Goal: Task Accomplishment & Management: Use online tool/utility

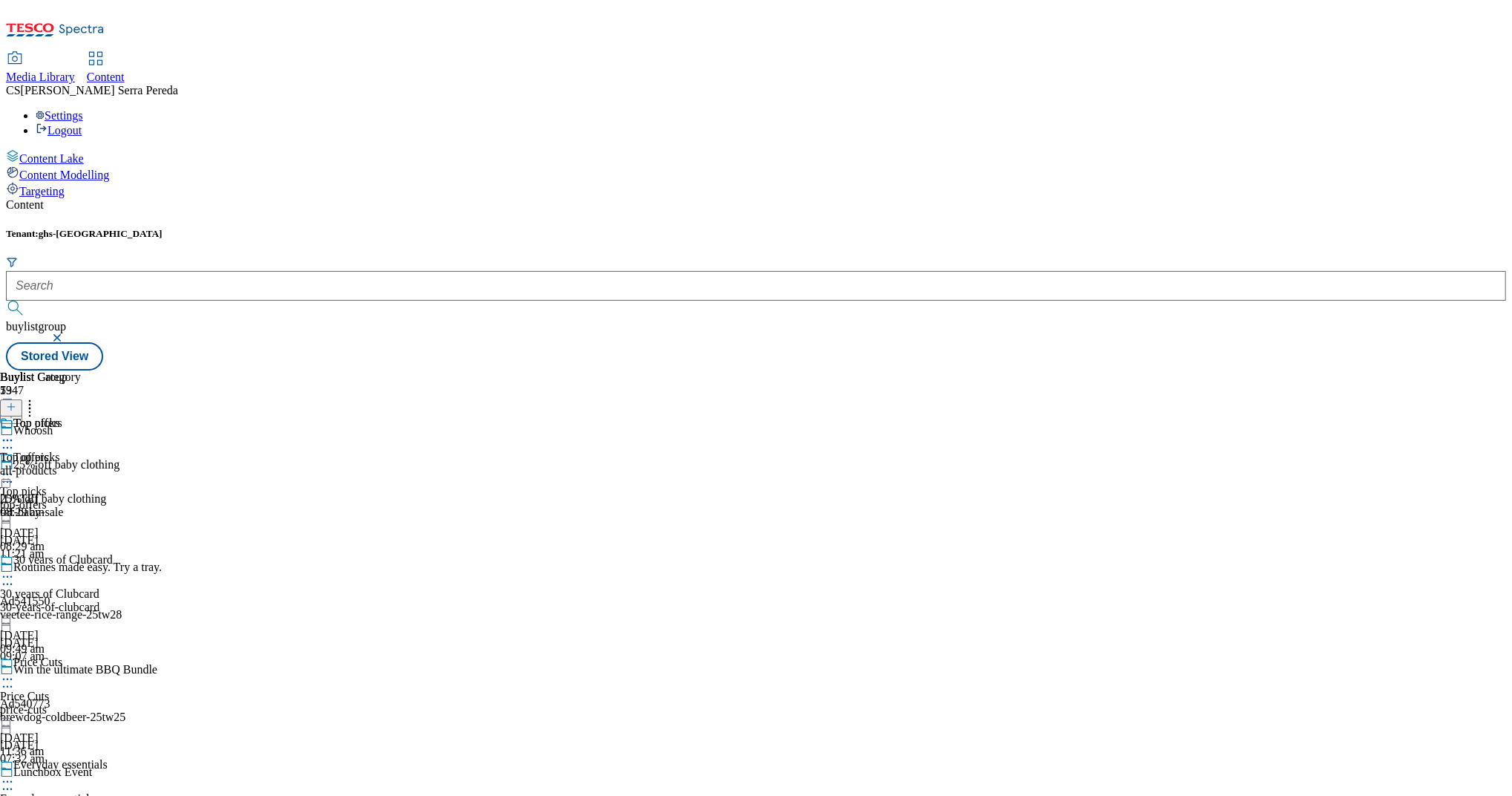
scroll to position [367, 0]
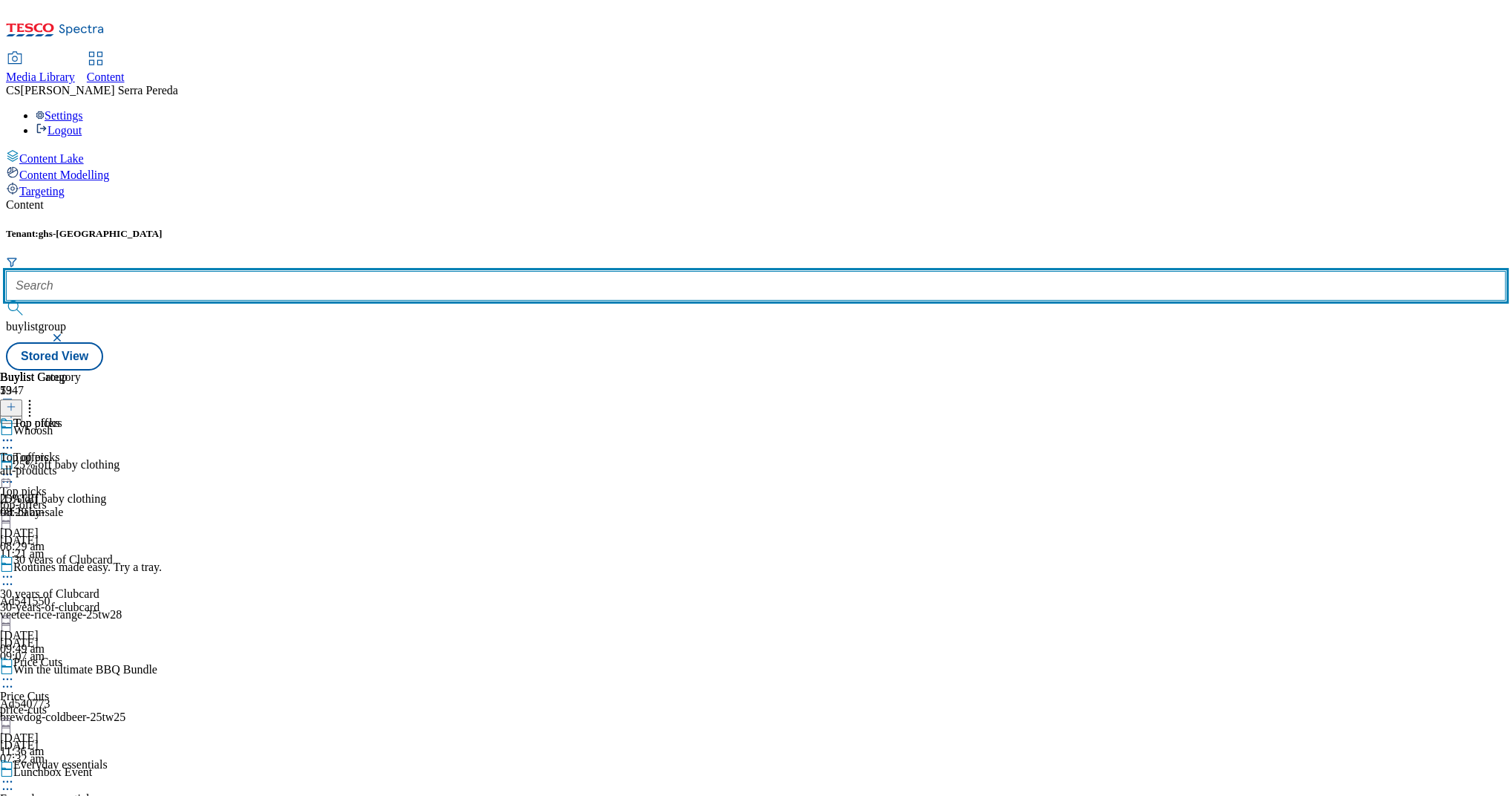
click at [328, 271] on input "text" at bounding box center [756, 286] width 1500 height 30
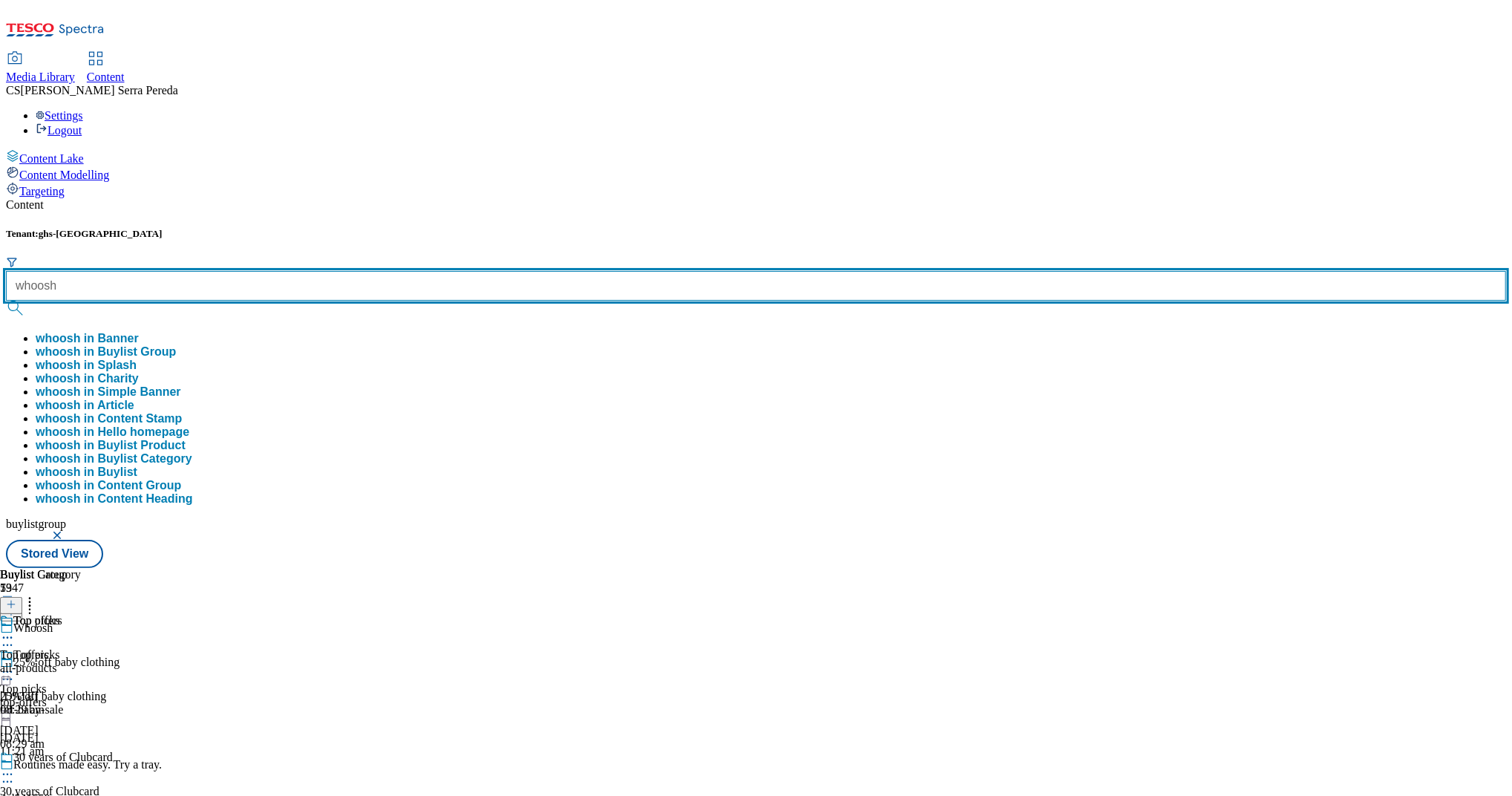
type input "whoosh"
click at [6, 301] on button "submit" at bounding box center [16, 308] width 21 height 15
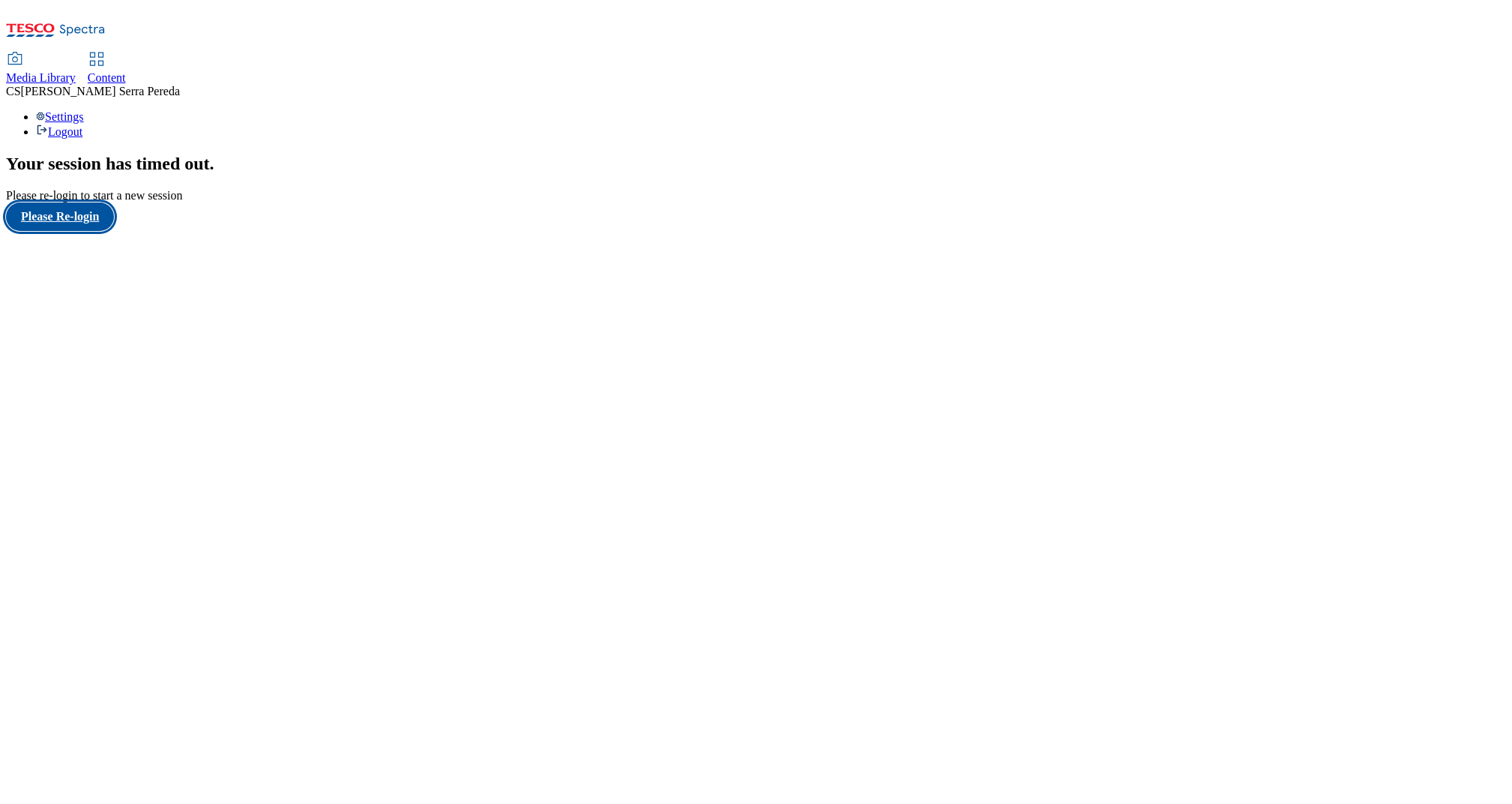
click at [85, 231] on button "Please Re-login" at bounding box center [60, 217] width 108 height 28
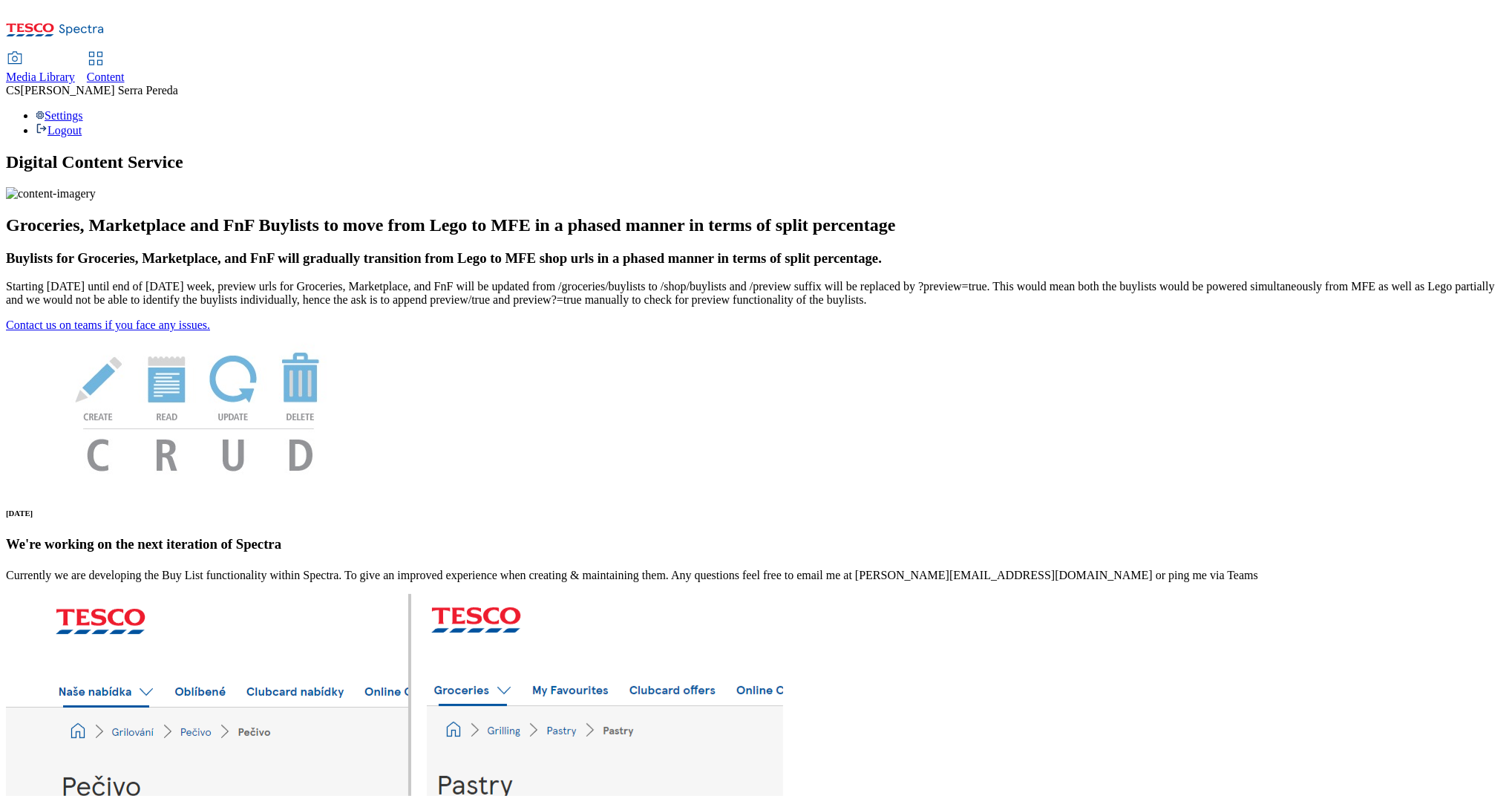
click at [124, 70] on span "Content" at bounding box center [106, 77] width 38 height 13
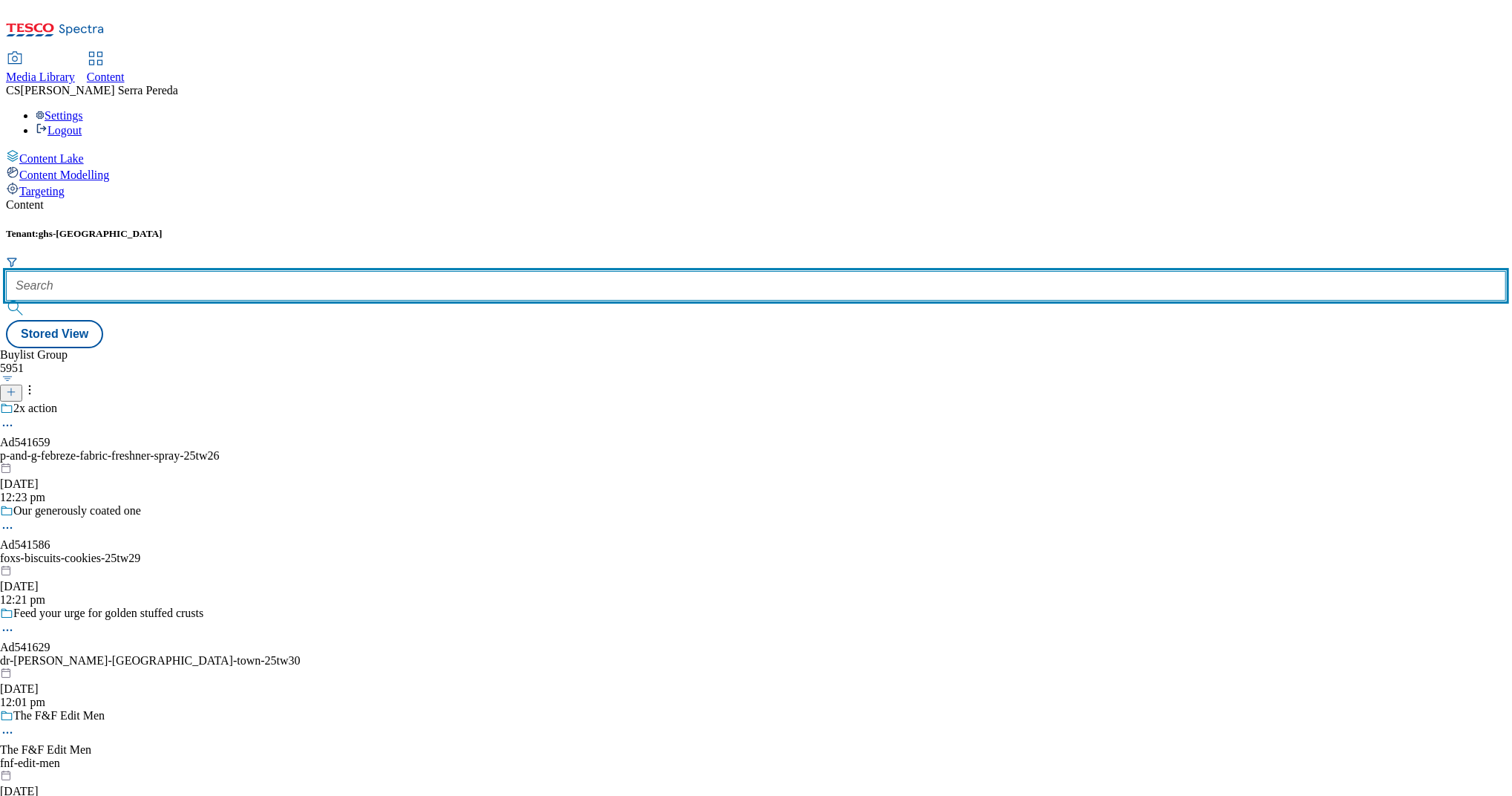
click at [334, 271] on input "text" at bounding box center [756, 286] width 1500 height 30
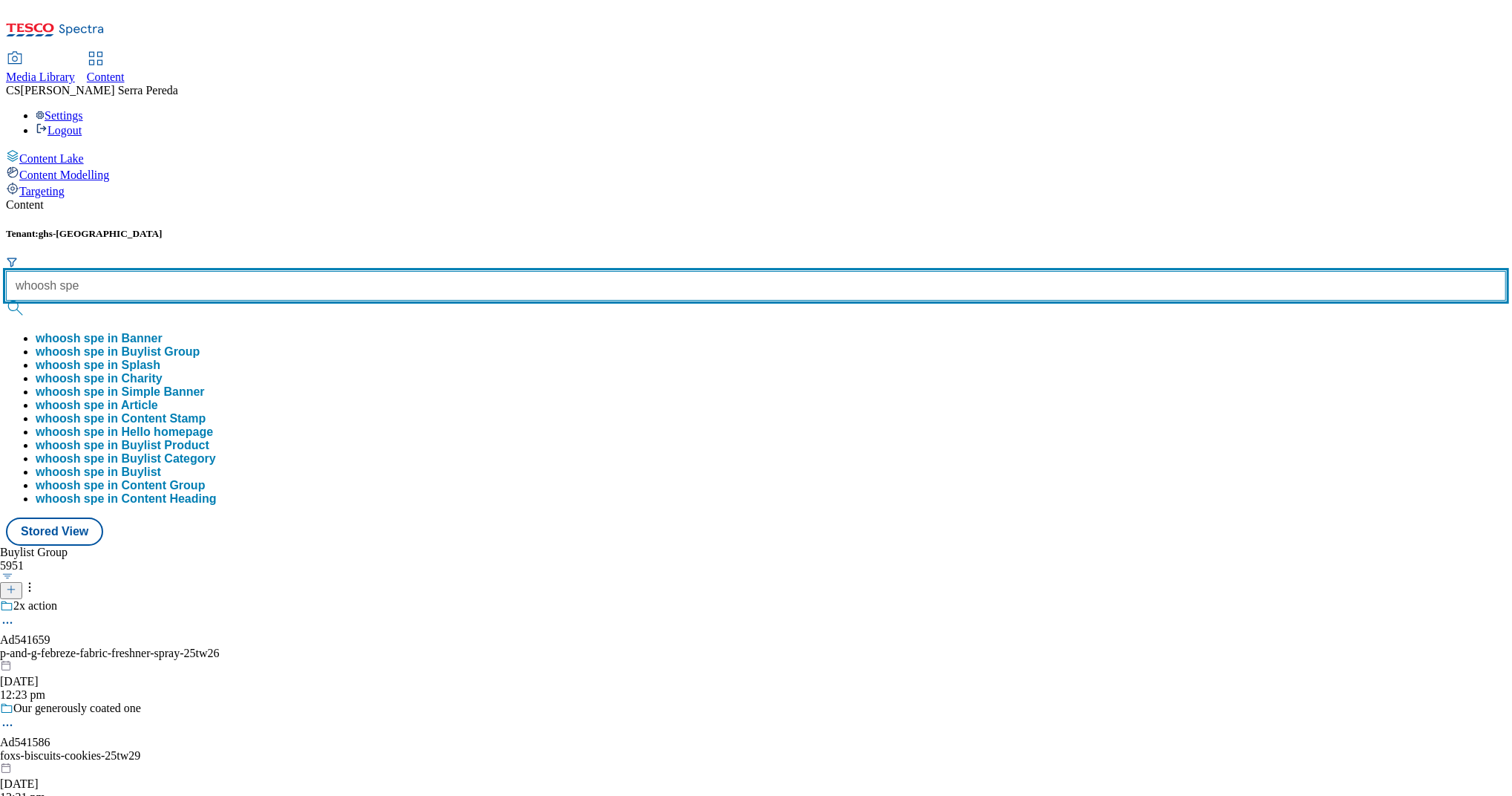
type input "whoosh spe"
click at [6, 301] on button "submit" at bounding box center [16, 308] width 21 height 15
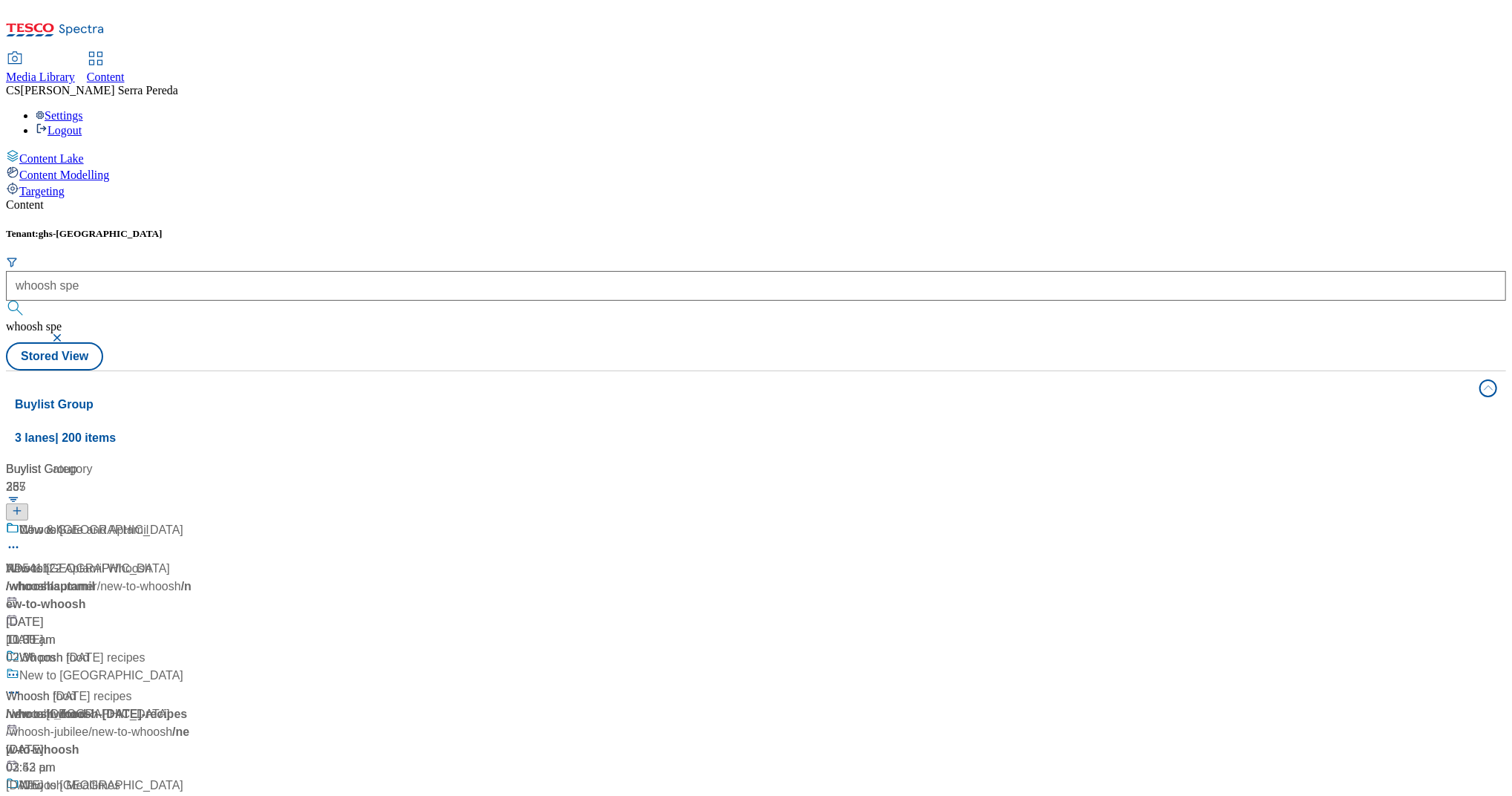
click at [347, 198] on div "Content" at bounding box center [756, 204] width 1500 height 13
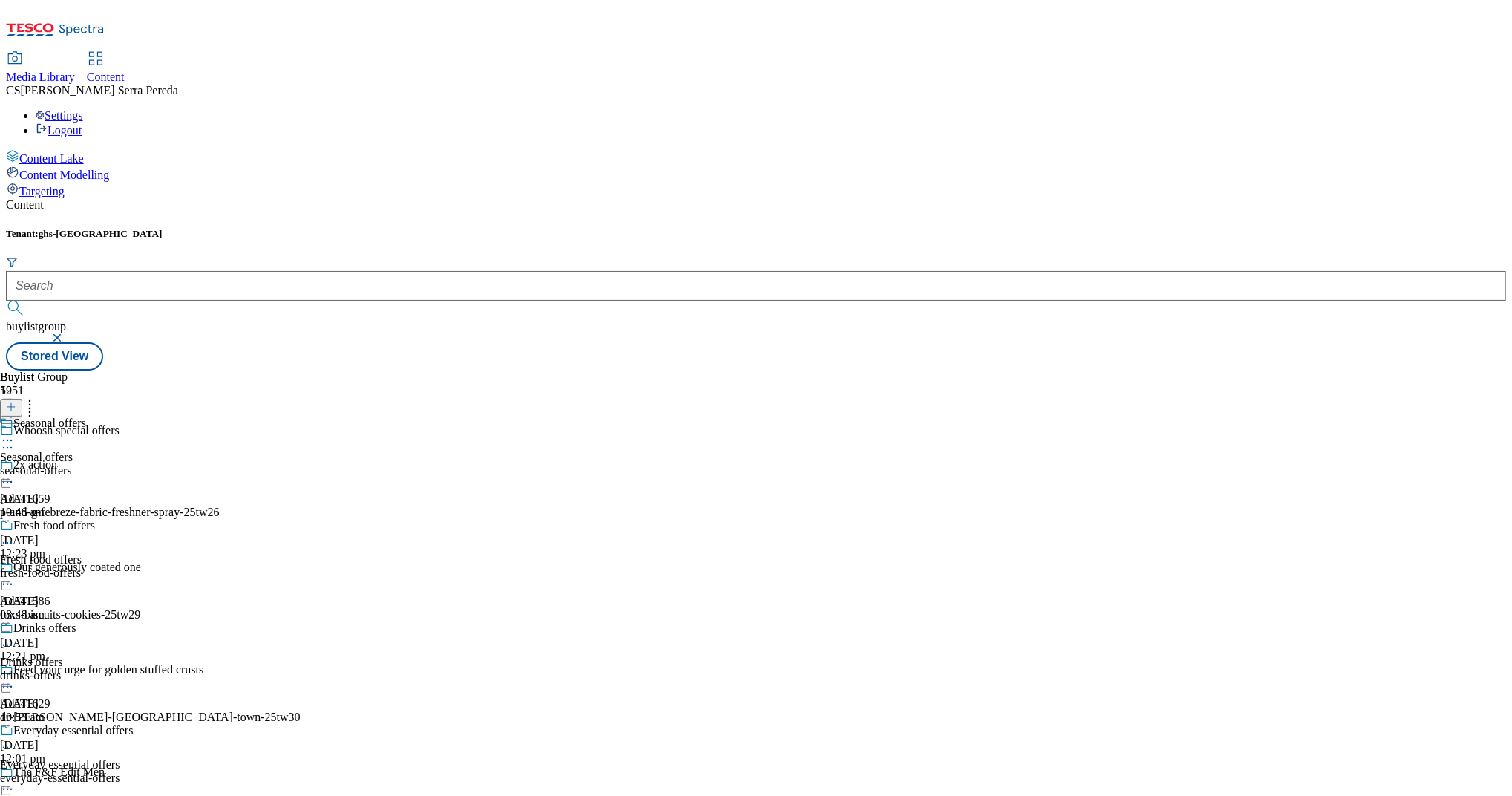
scroll to position [554, 0]
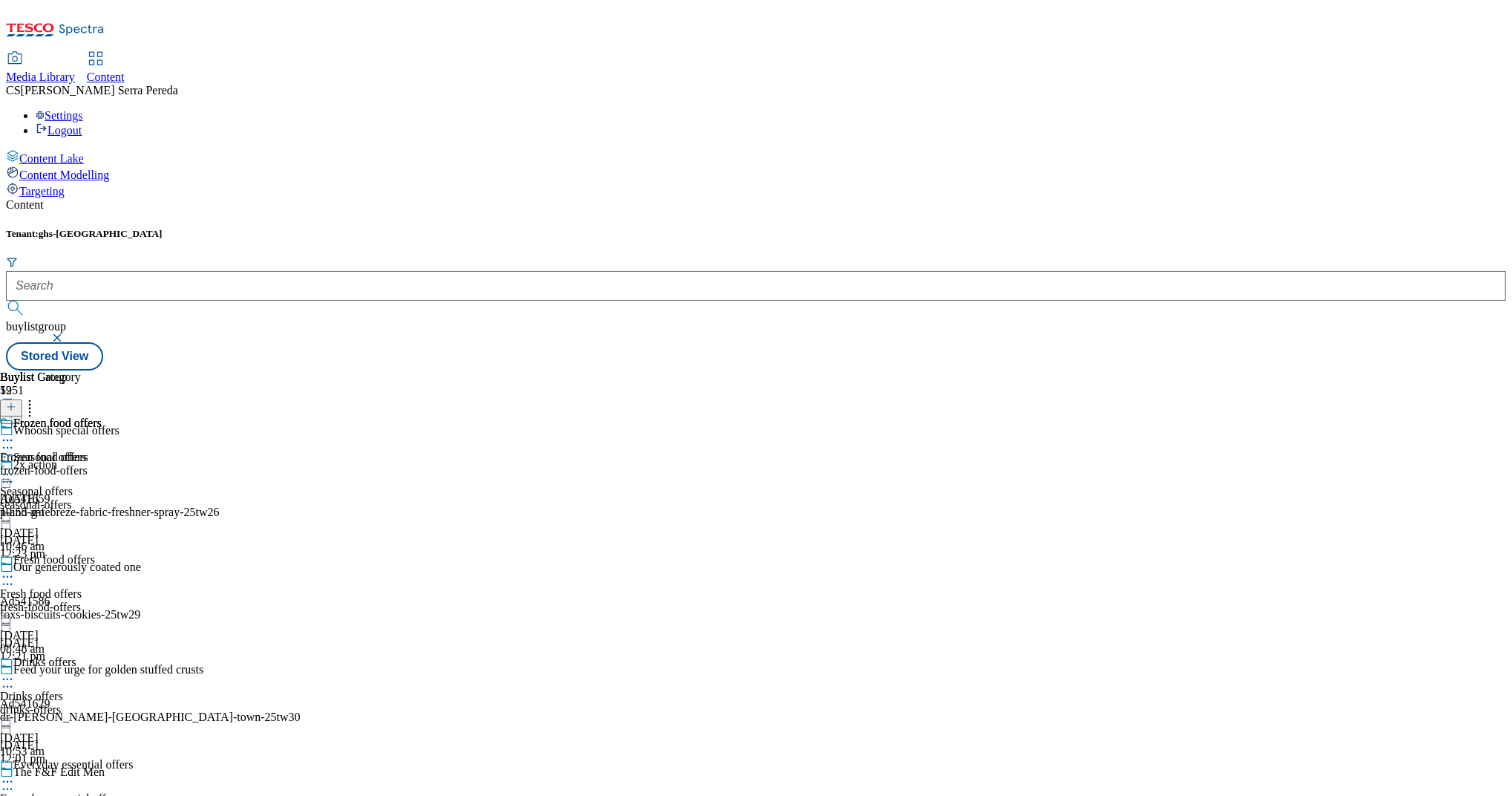
click at [102, 464] on div "frozen-food-offers" at bounding box center [51, 470] width 102 height 13
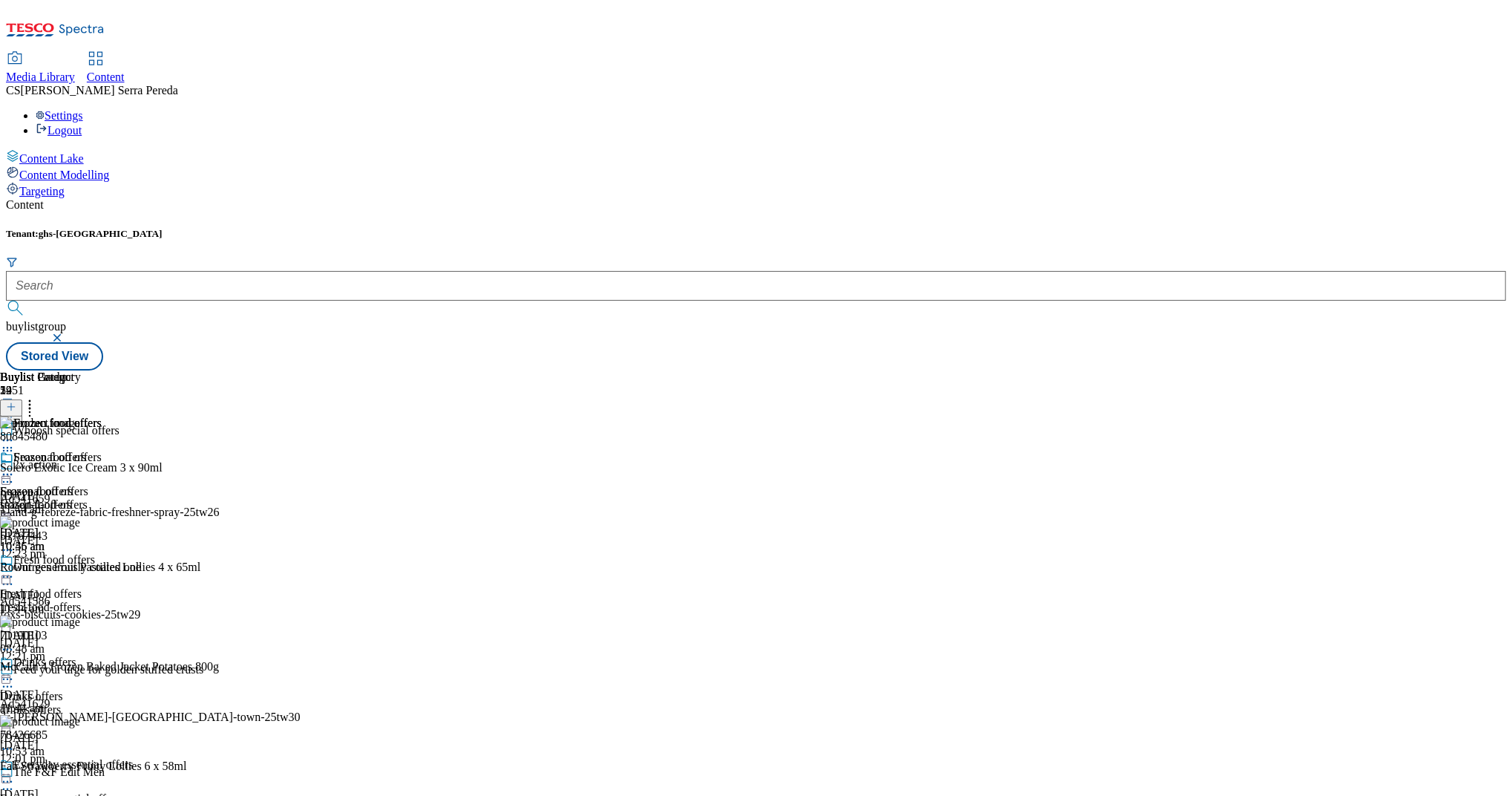
scroll to position [193, 0]
click at [253, 703] on div "drinks-offers" at bounding box center [126, 709] width 253 height 13
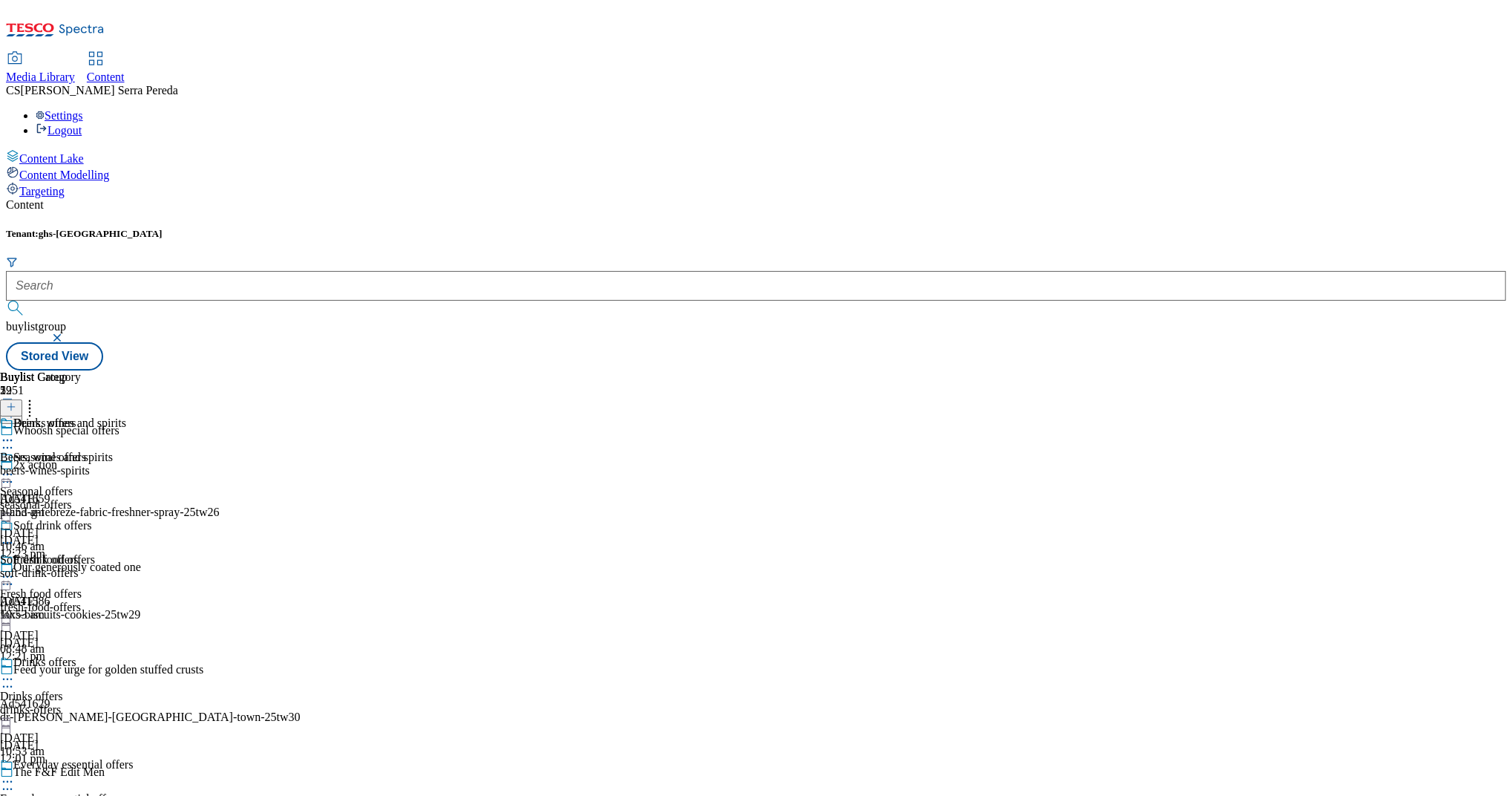
click at [126, 519] on div "Soft drink offers Soft drink offers soft-drink-offers [DATE] 10:53 am" at bounding box center [63, 570] width 126 height 103
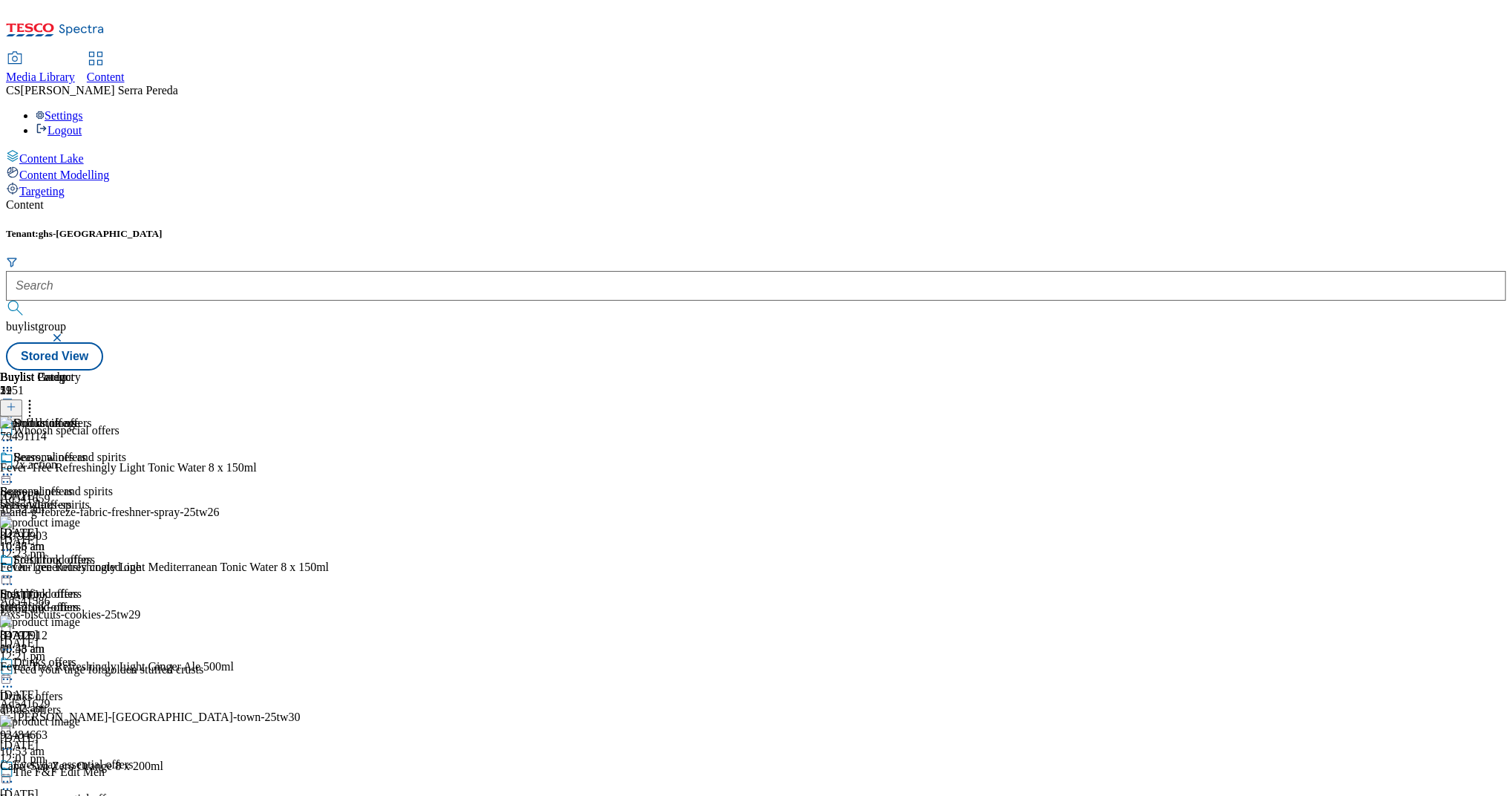
click at [9, 576] on circle at bounding box center [8, 577] width 2 height 2
click at [93, 740] on span "Un-publish" at bounding box center [70, 745] width 48 height 11
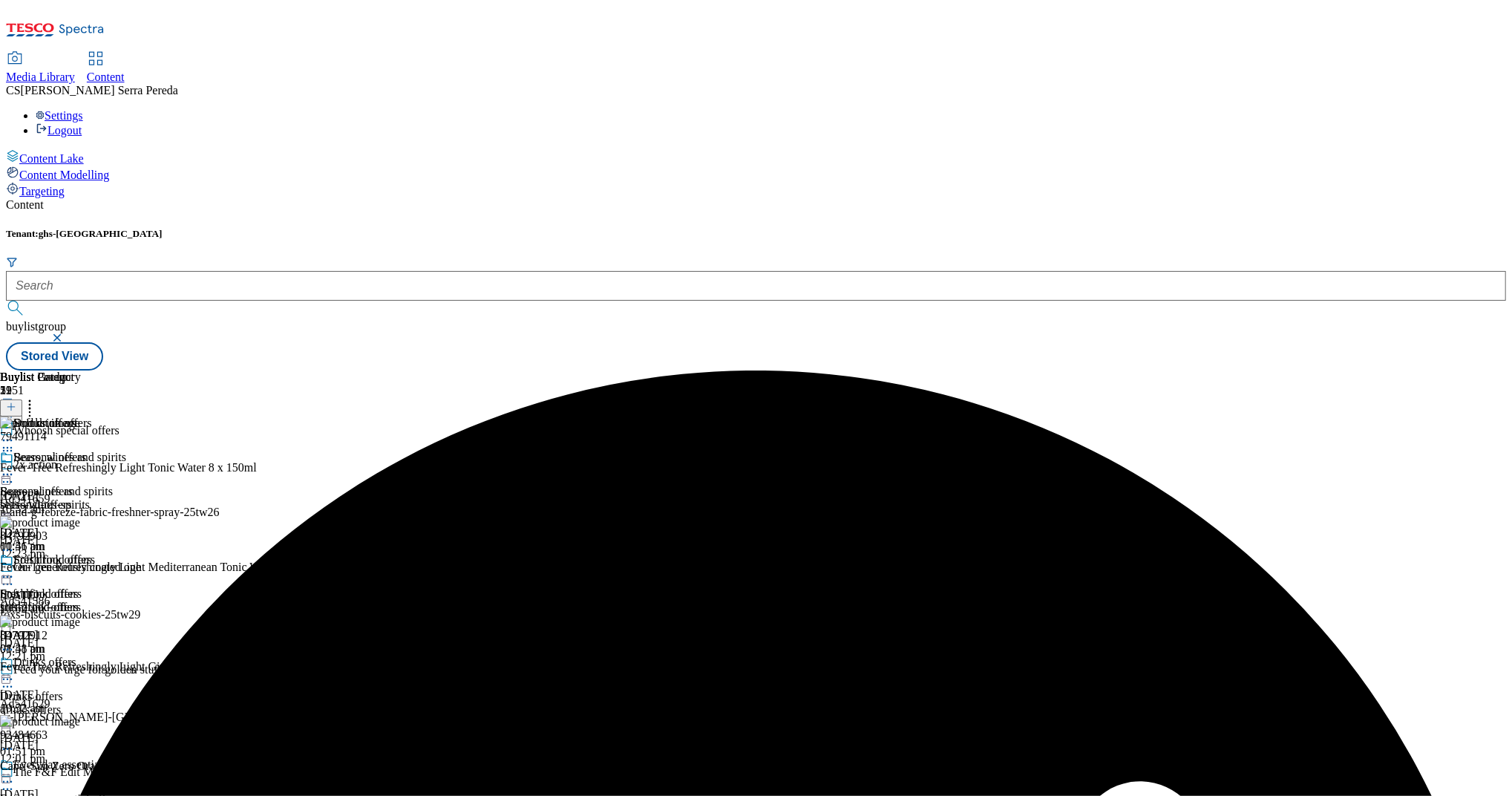
click at [15, 569] on icon at bounding box center [7, 576] width 15 height 15
click at [95, 688] on span "Un-preview" at bounding box center [71, 693] width 50 height 11
click at [37, 397] on icon at bounding box center [29, 404] width 15 height 15
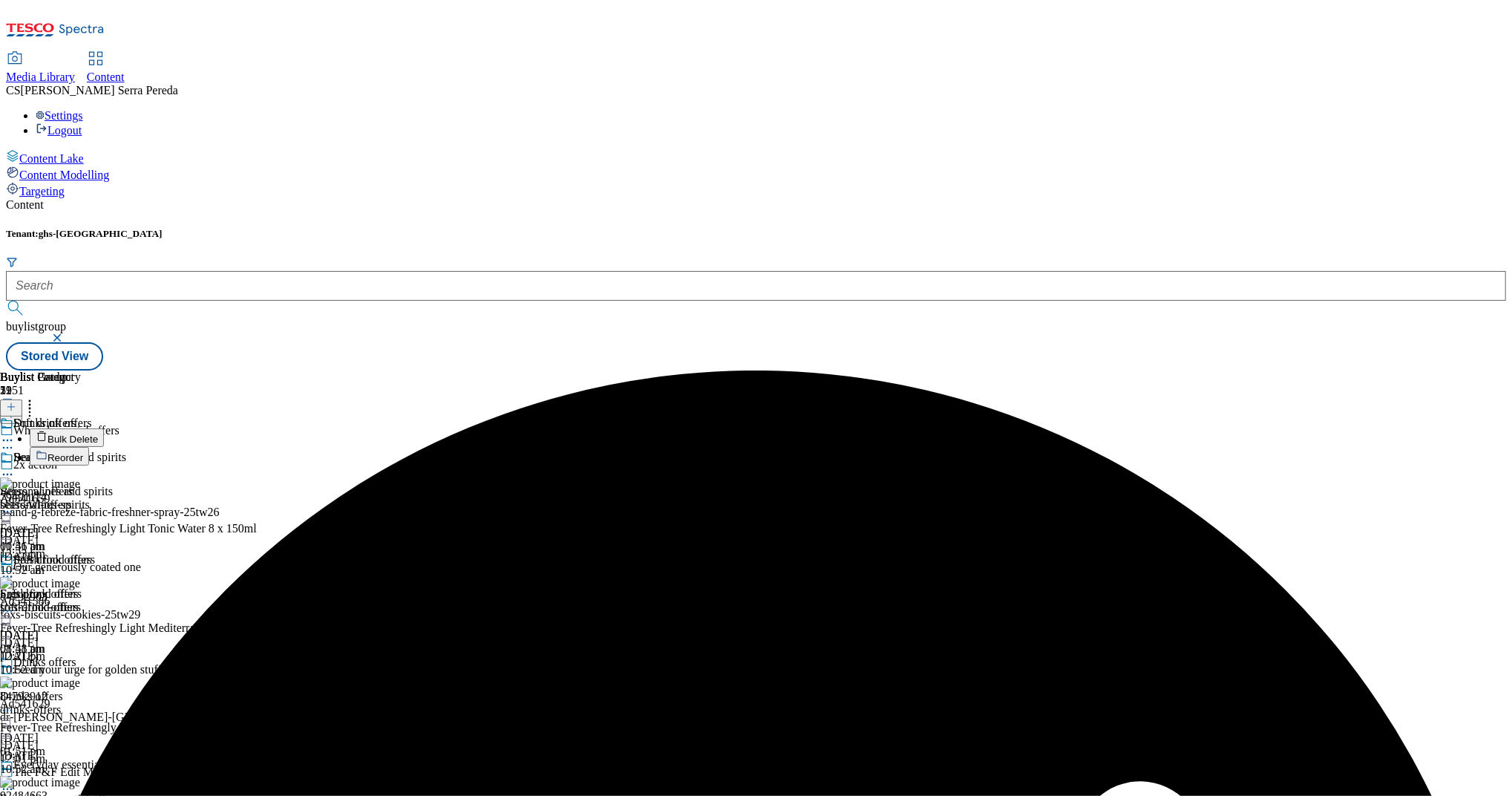
click at [98, 434] on span "Bulk Delete" at bounding box center [73, 439] width 50 height 11
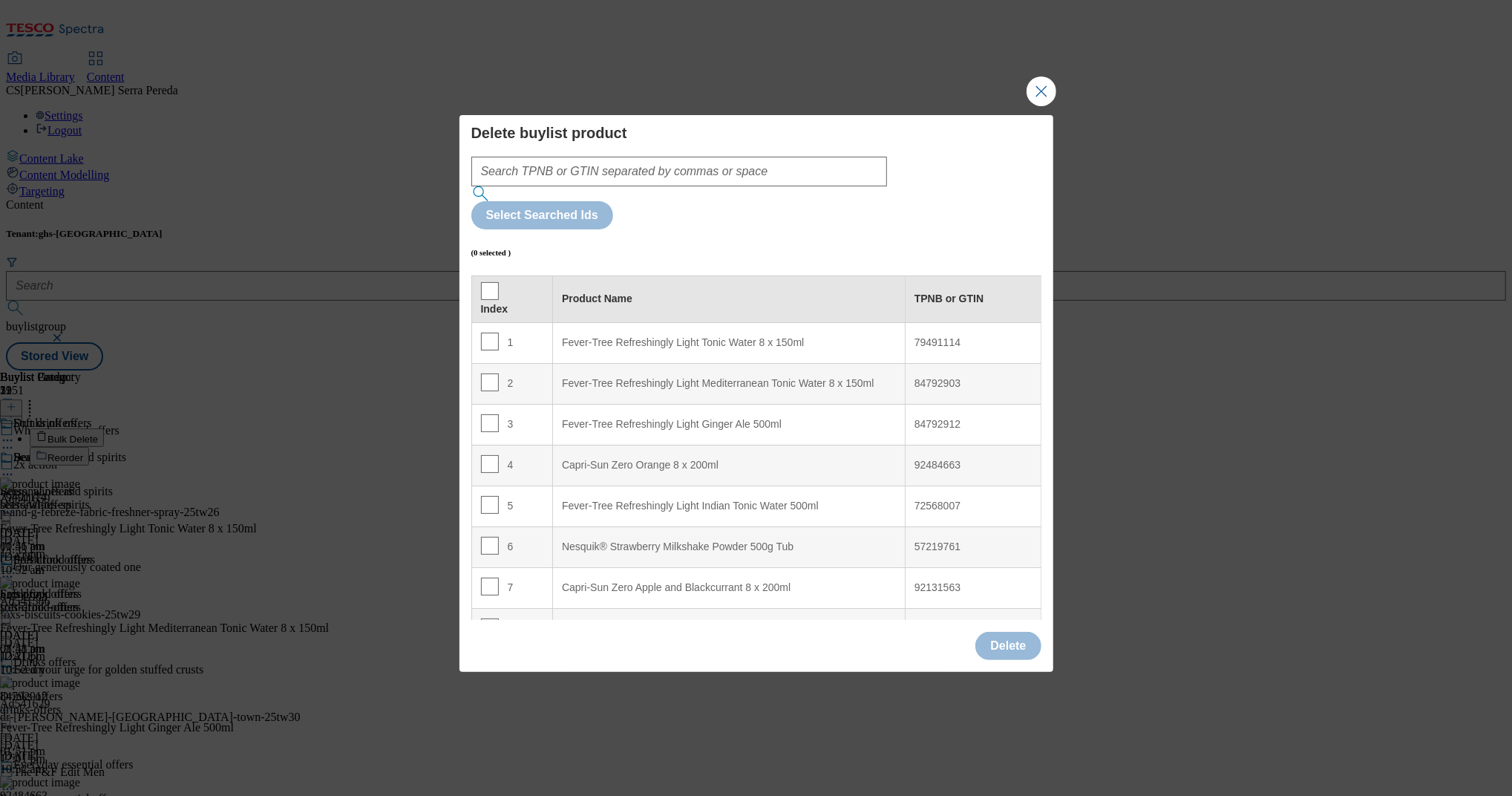
scroll to position [69, 0]
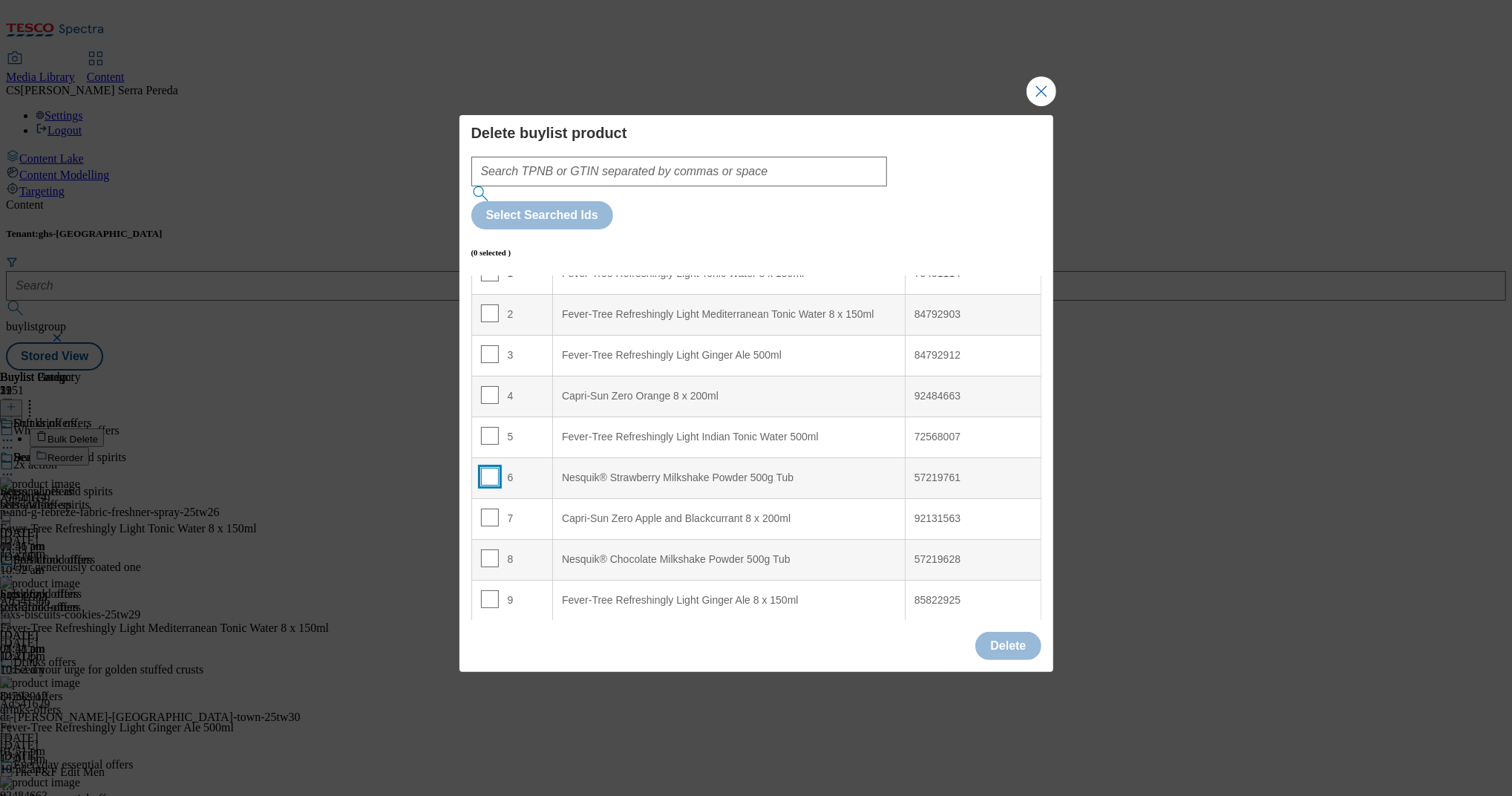
click at [483, 467] on input "Modal" at bounding box center [490, 476] width 18 height 18
checkbox input "true"
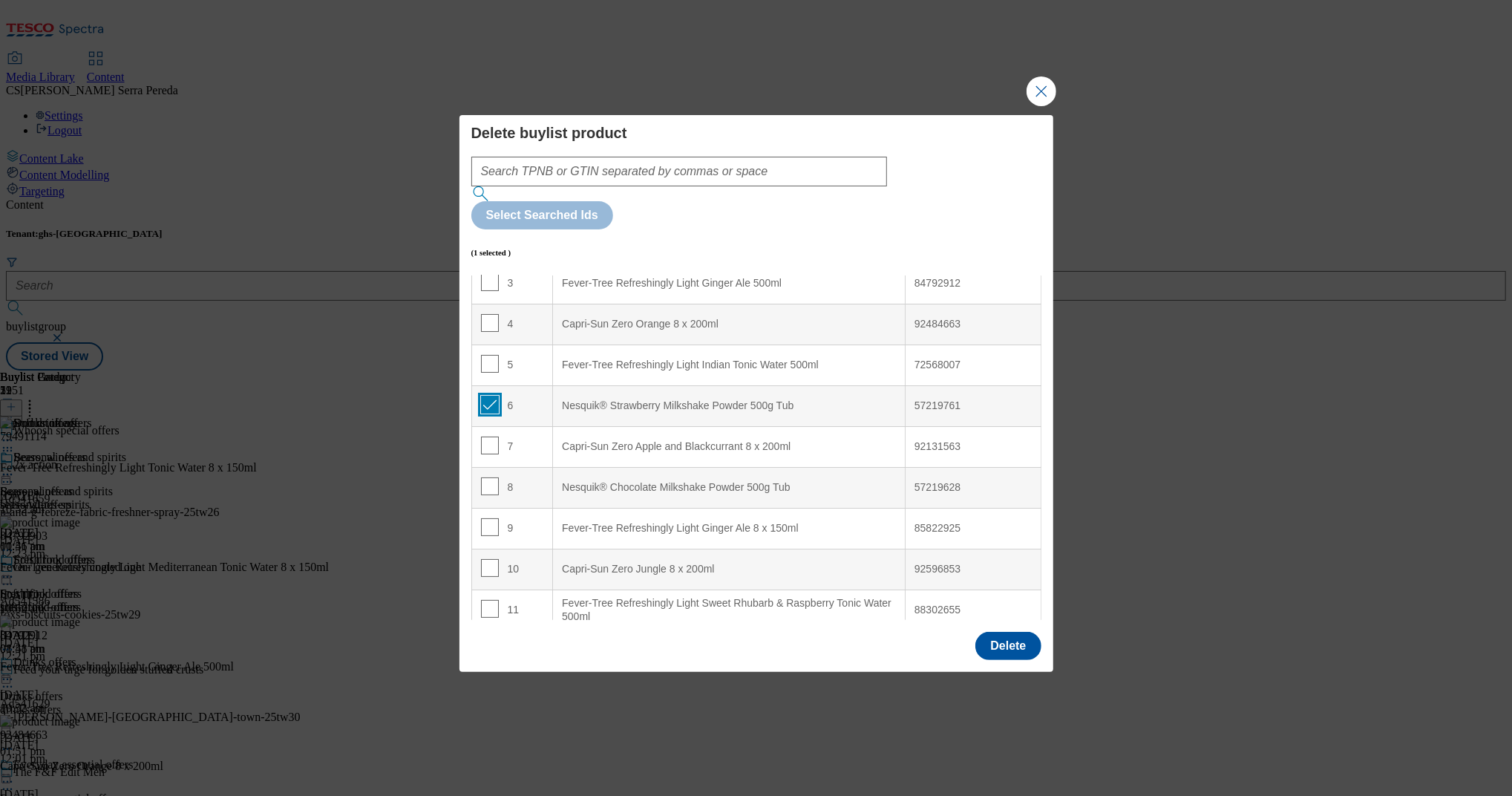
scroll to position [146, 0]
click at [487, 472] on input "Modal" at bounding box center [490, 481] width 18 height 18
checkbox input "true"
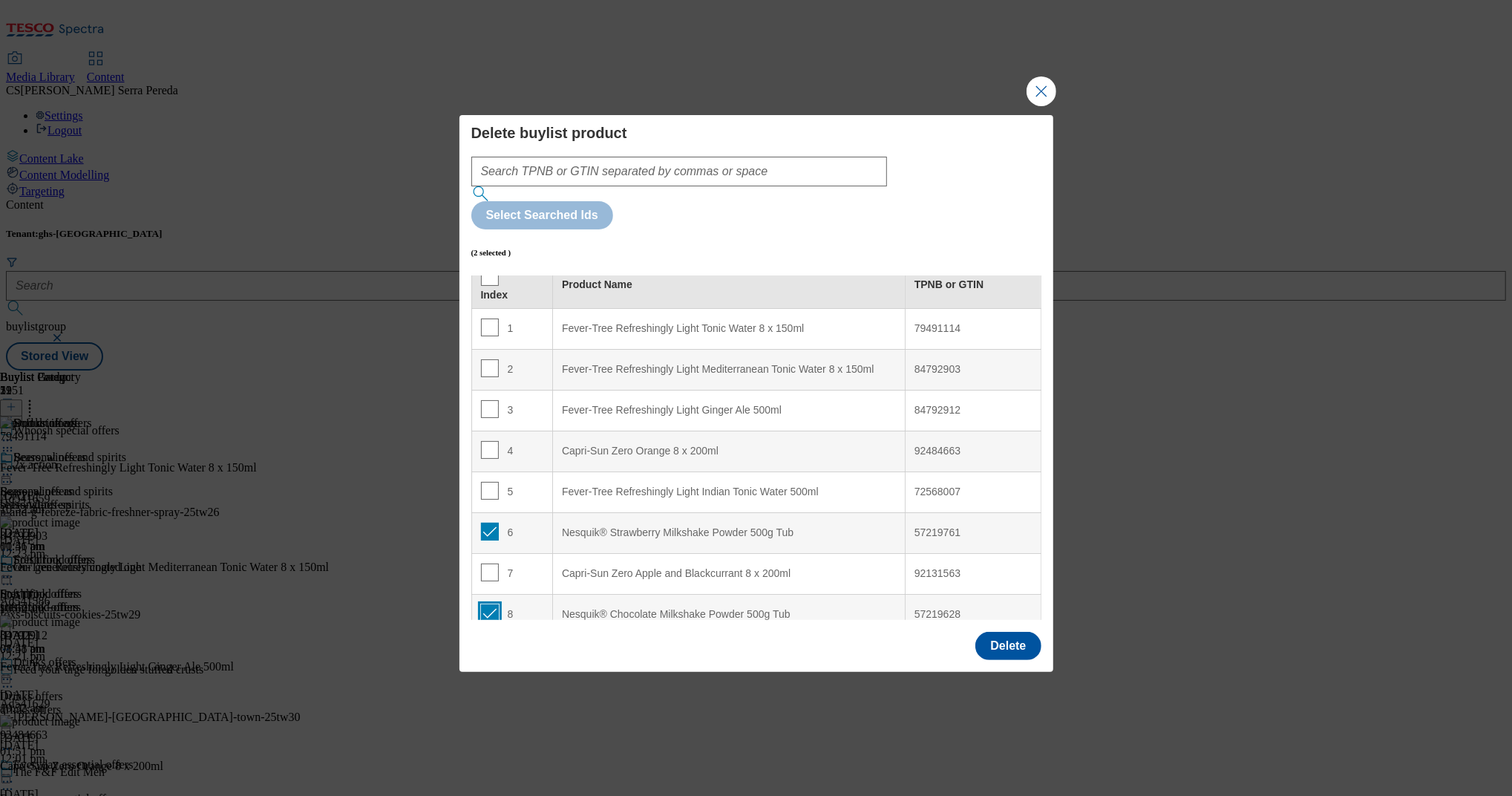
scroll to position [12, 0]
click at [999, 632] on button "Delete" at bounding box center [1007, 646] width 65 height 28
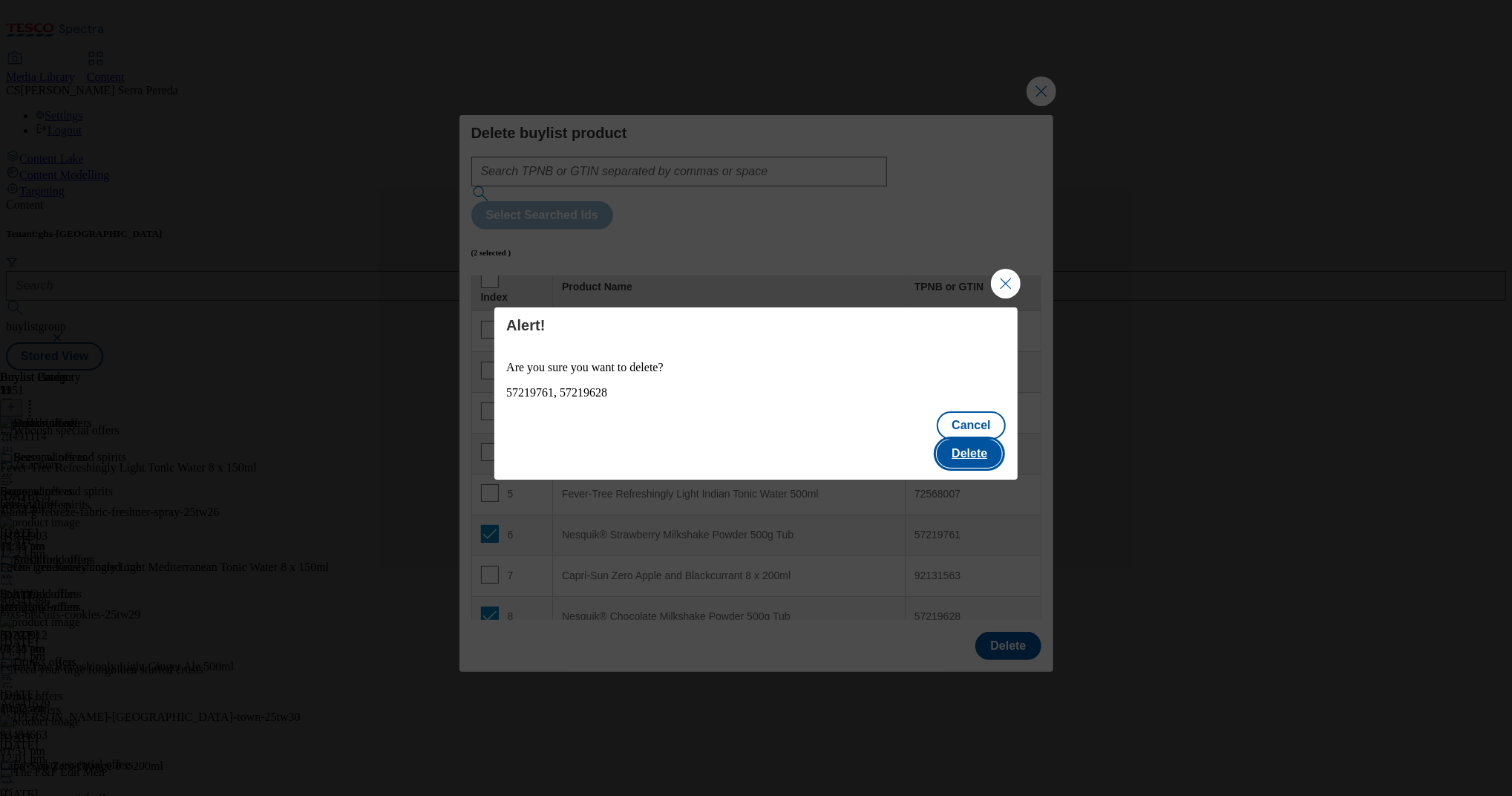
click at [963, 445] on button "Delete" at bounding box center [969, 453] width 65 height 28
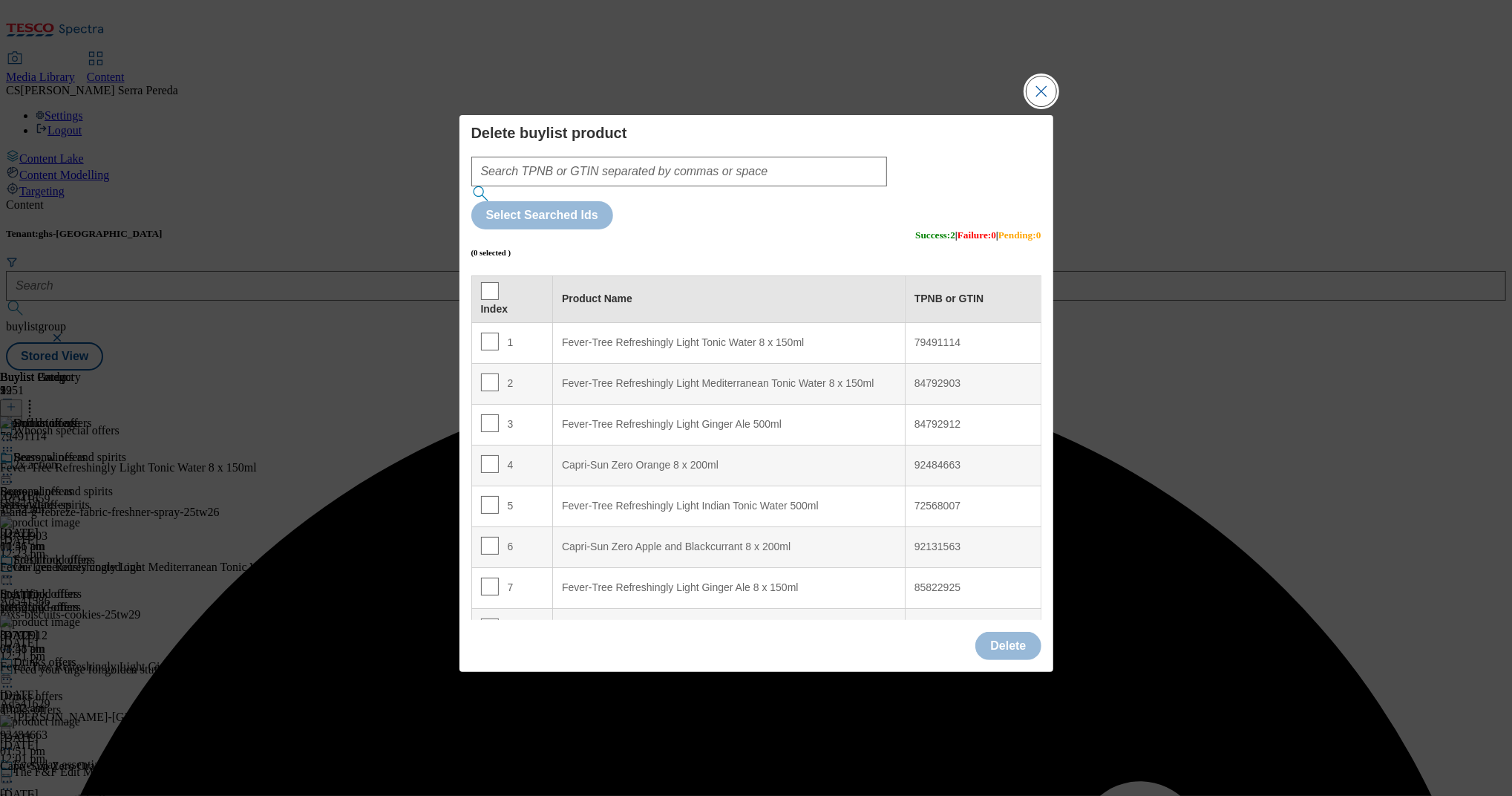
click at [1042, 106] on button "Close Modal" at bounding box center [1042, 92] width 30 height 30
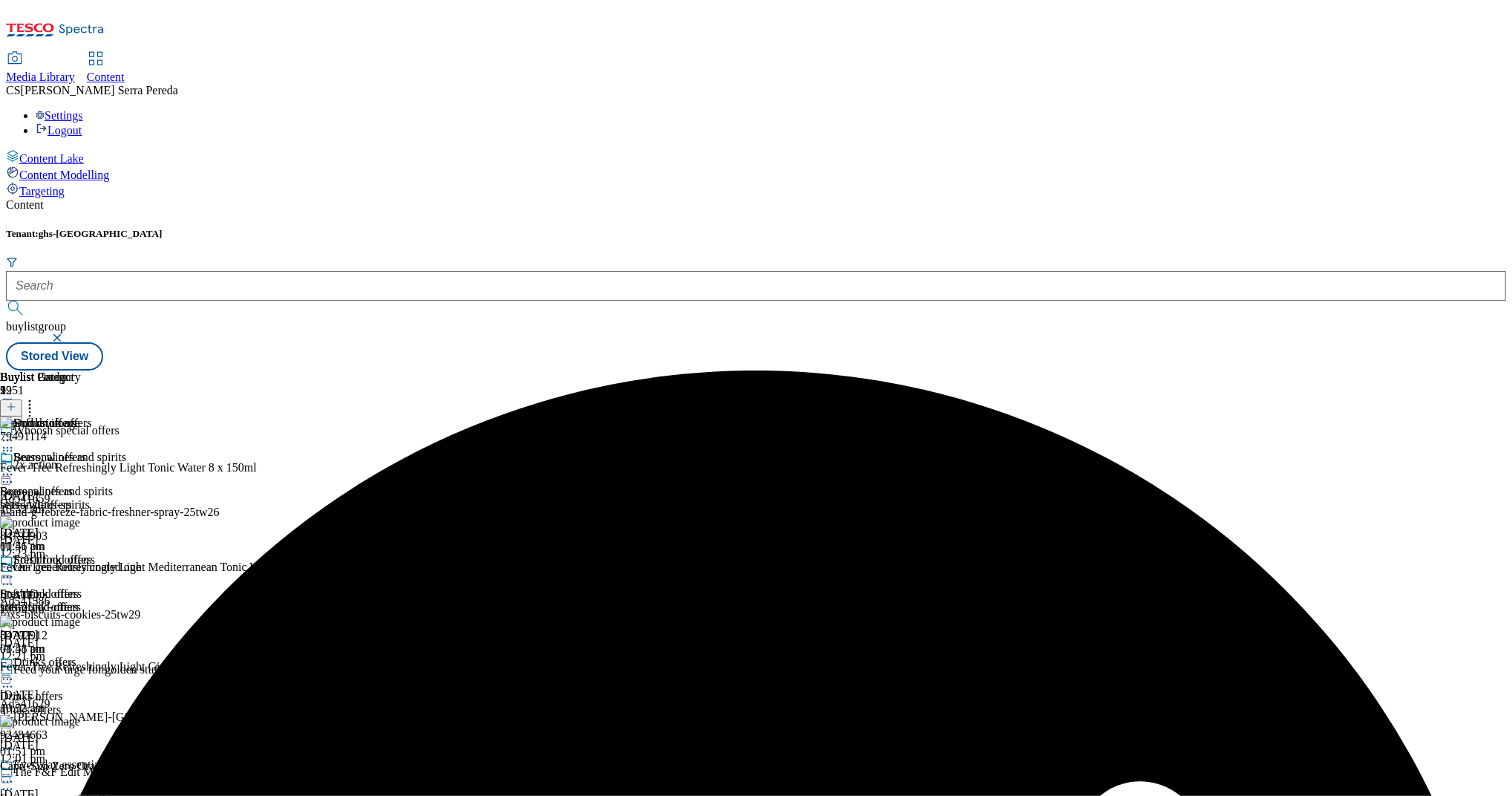
click at [15, 569] on icon at bounding box center [7, 576] width 15 height 15
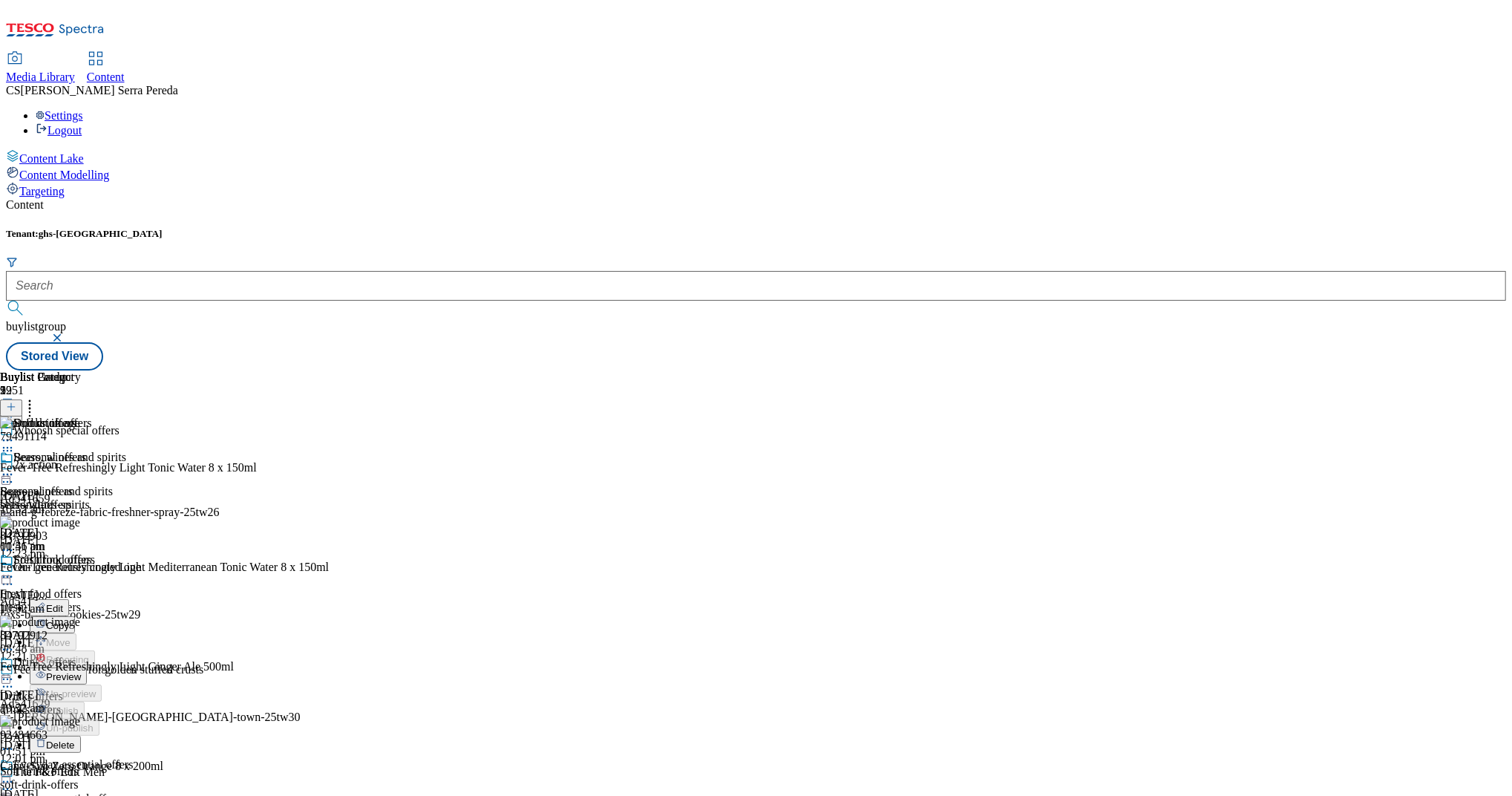
click at [63, 603] on span "Edit" at bounding box center [55, 608] width 17 height 11
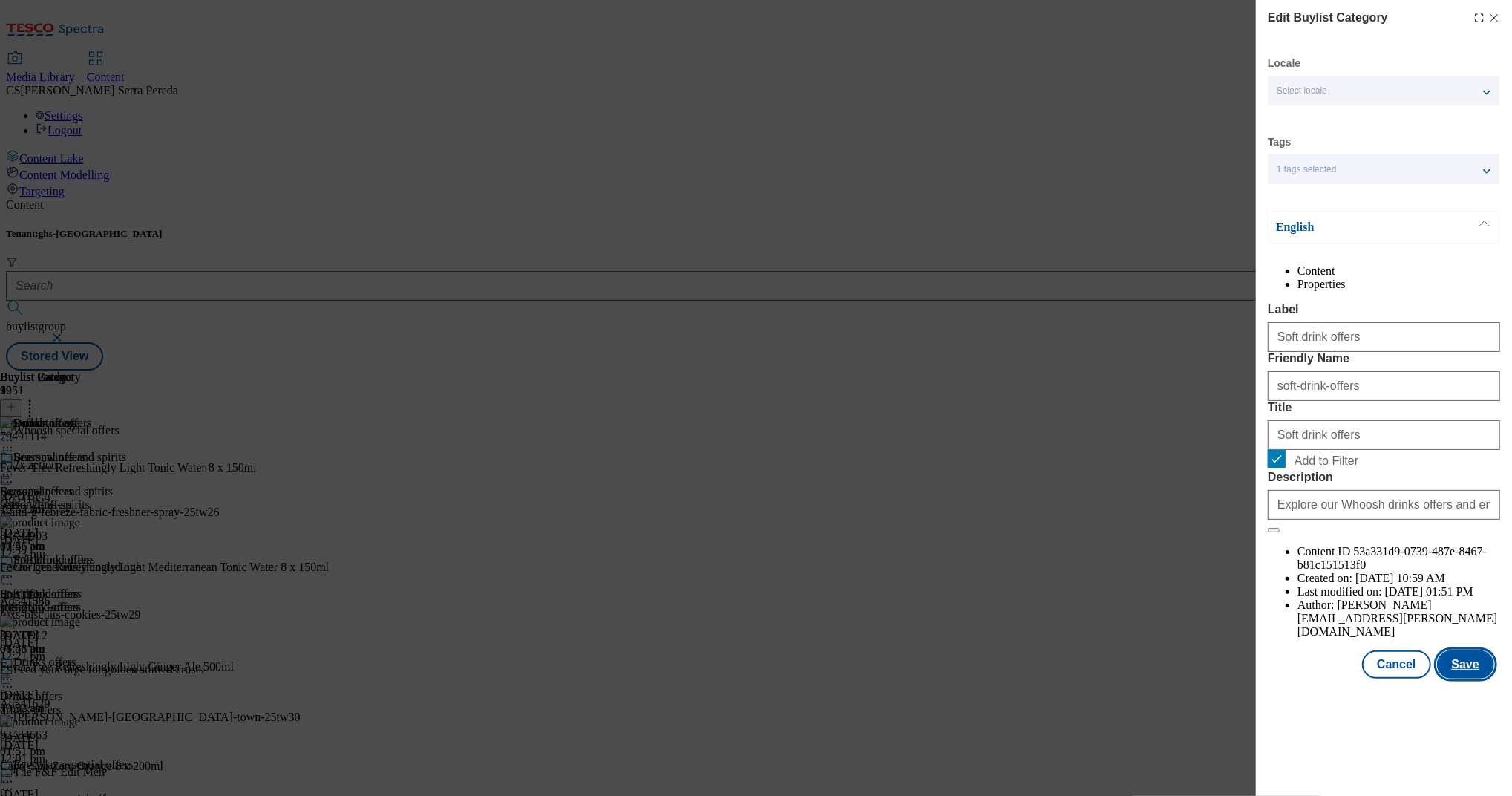
click at [1467, 679] on button "Save" at bounding box center [1465, 665] width 57 height 28
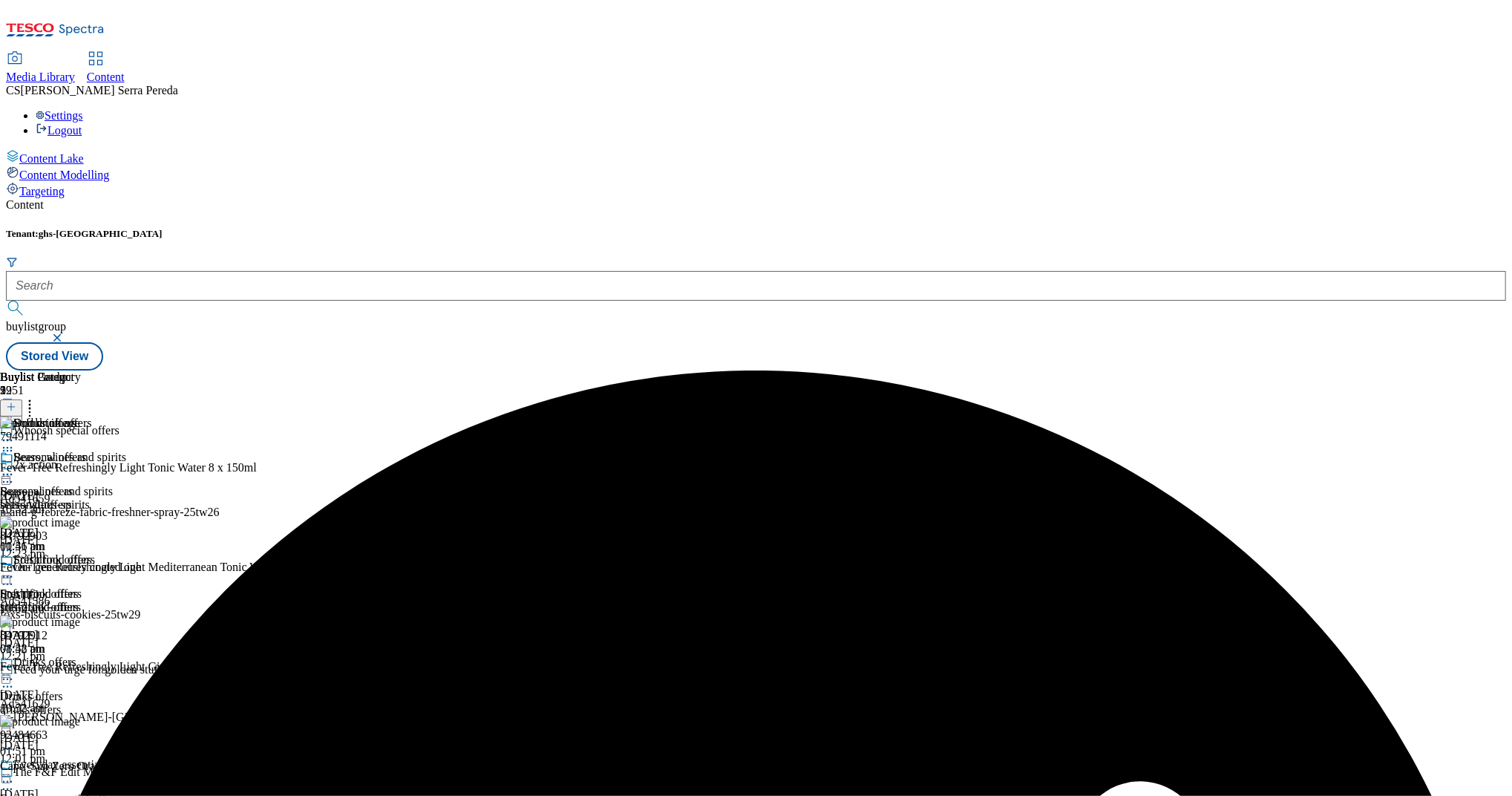
click at [15, 569] on icon at bounding box center [7, 576] width 15 height 15
click at [81, 671] on span "Preview" at bounding box center [63, 676] width 35 height 11
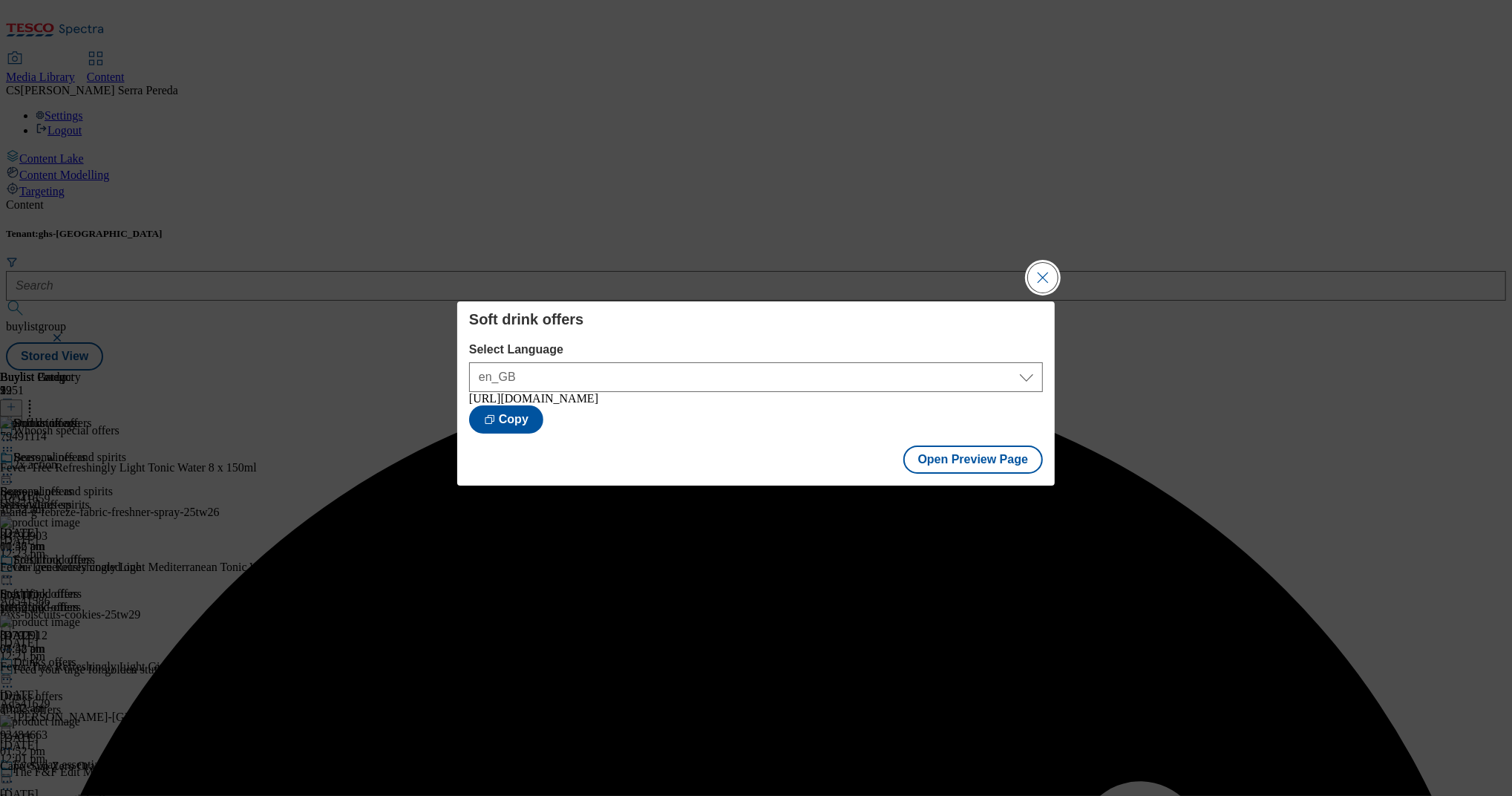
click at [1046, 263] on button "Close Modal" at bounding box center [1043, 278] width 30 height 30
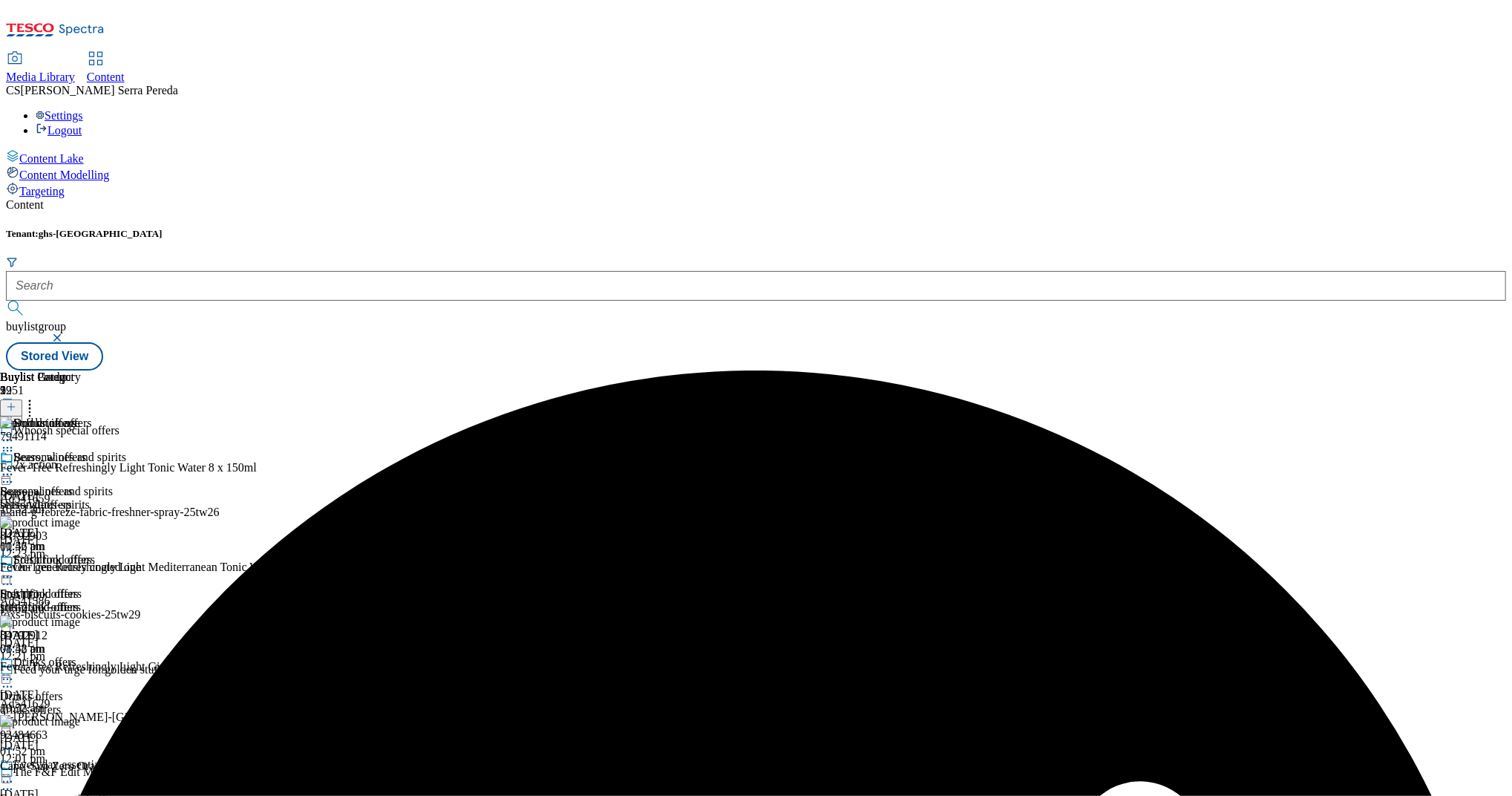
click at [15, 569] on icon at bounding box center [7, 576] width 15 height 15
click at [79, 722] on span "Publish" at bounding box center [63, 728] width 33 height 11
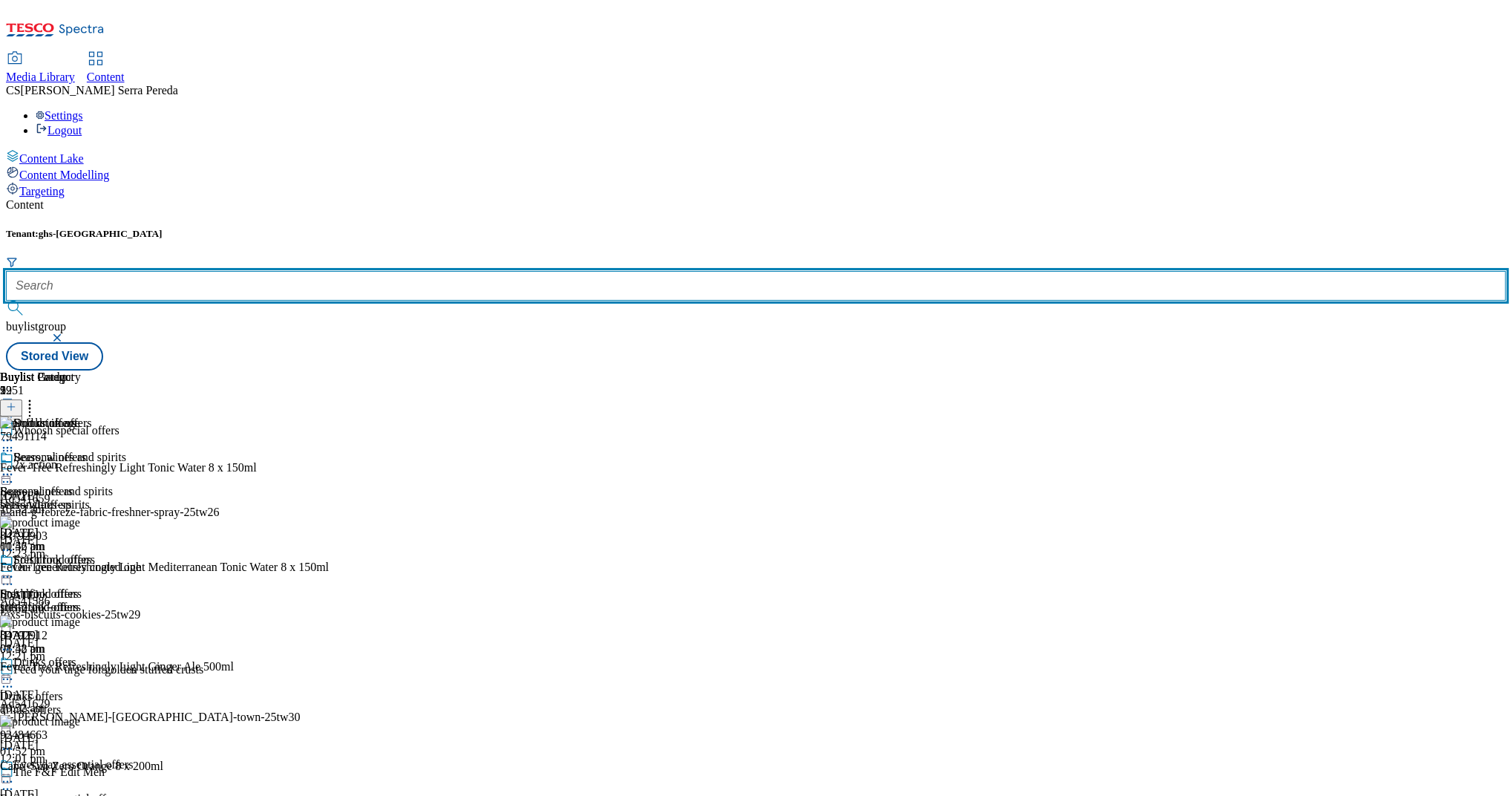
click at [356, 271] on input "text" at bounding box center [756, 286] width 1500 height 30
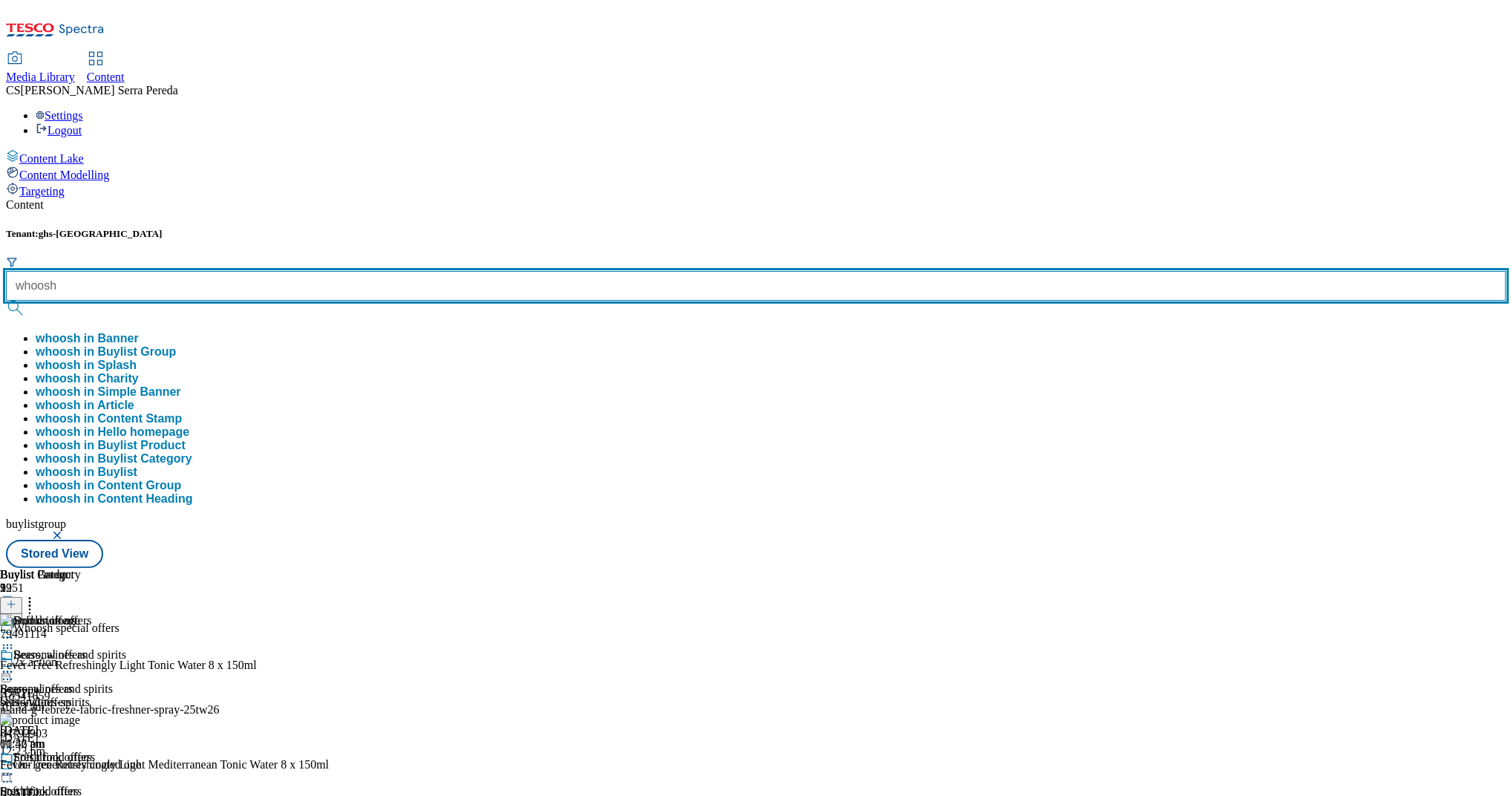
type input "whoosh"
click at [6, 301] on button "submit" at bounding box center [16, 308] width 21 height 15
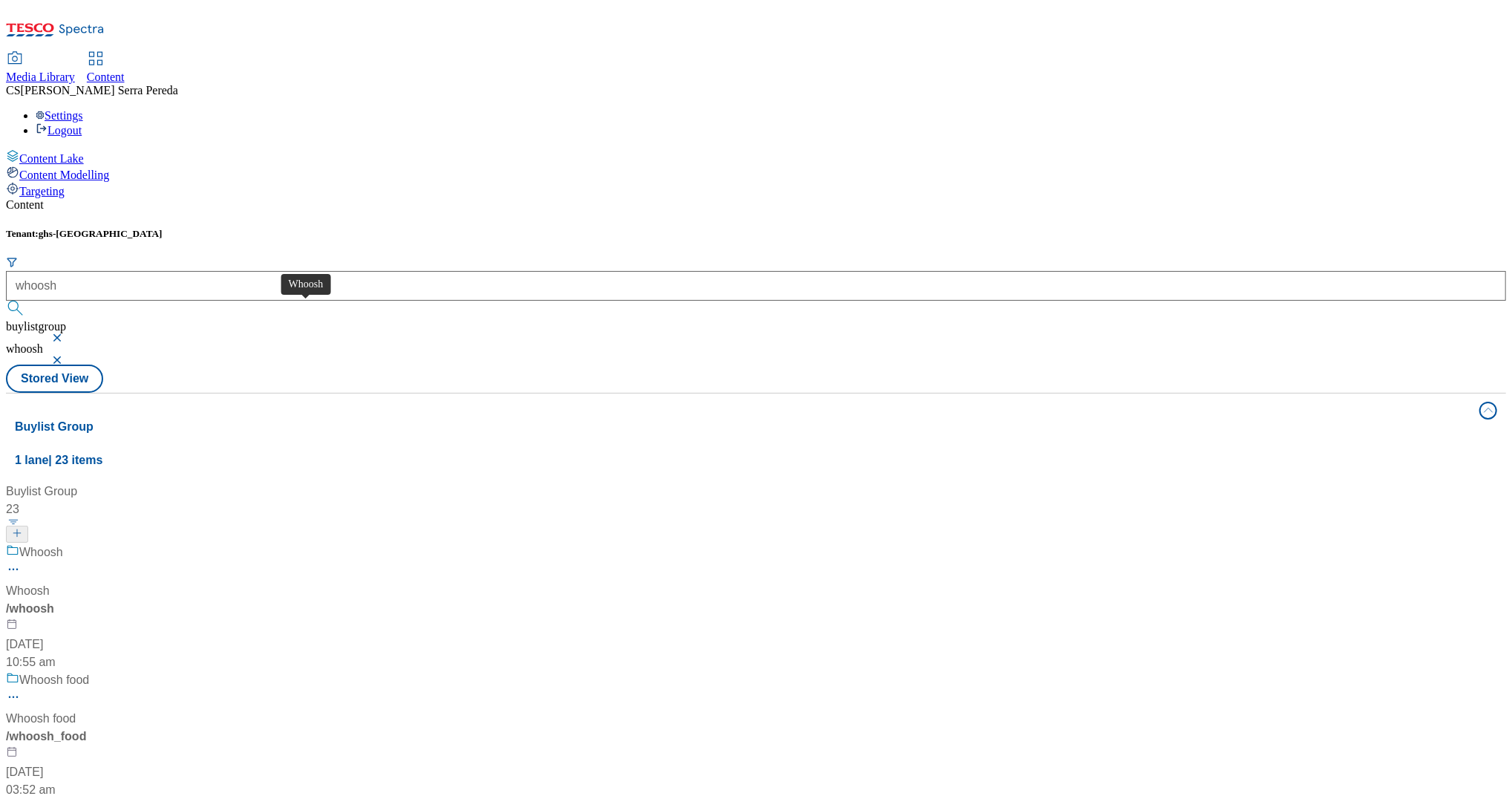
click at [63, 543] on span "Whoosh" at bounding box center [41, 553] width 44 height 19
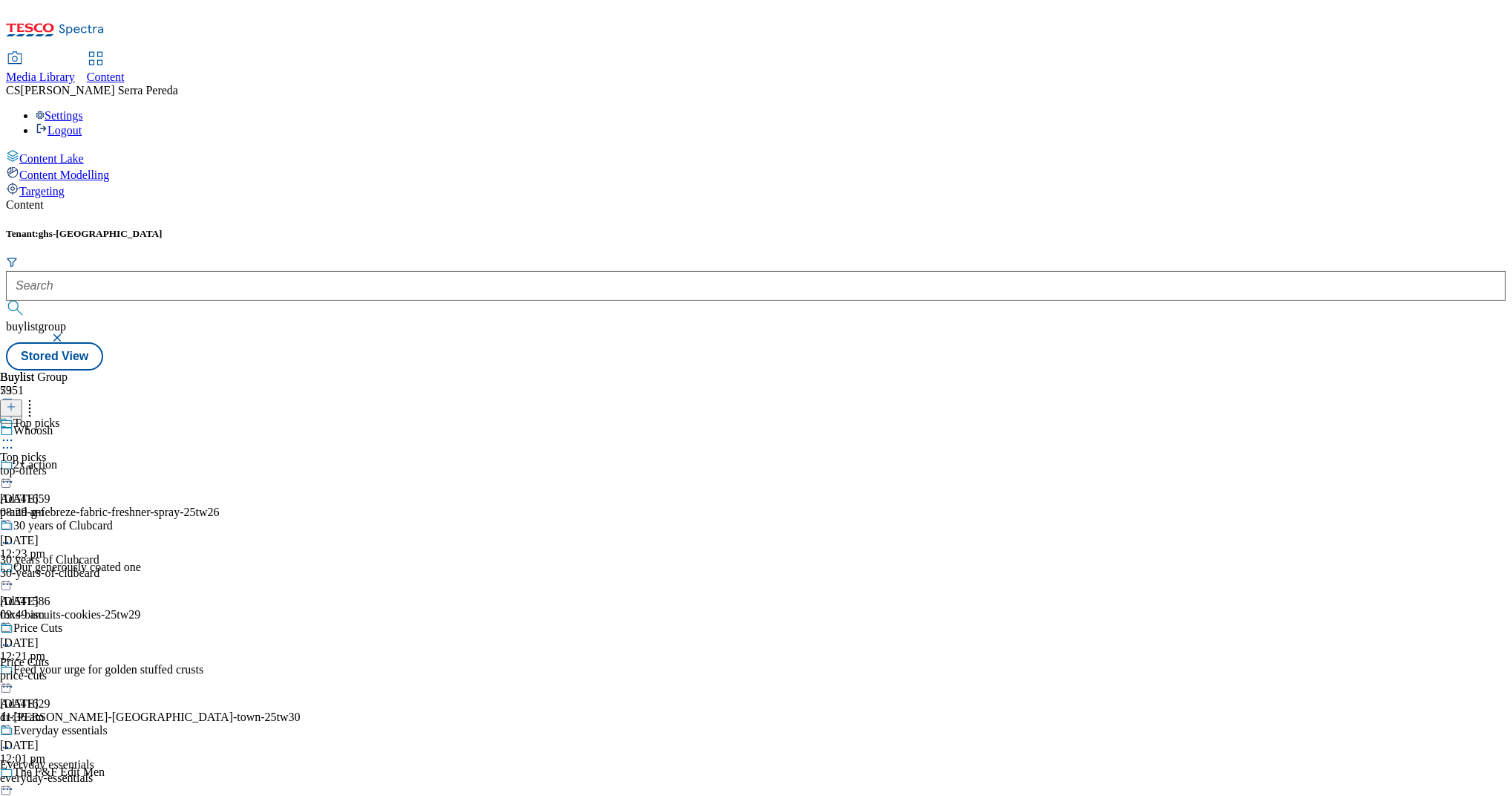
click at [151, 416] on div "Top picks Top picks top-offers [DATE] 08:29 am" at bounding box center [75, 467] width 151 height 103
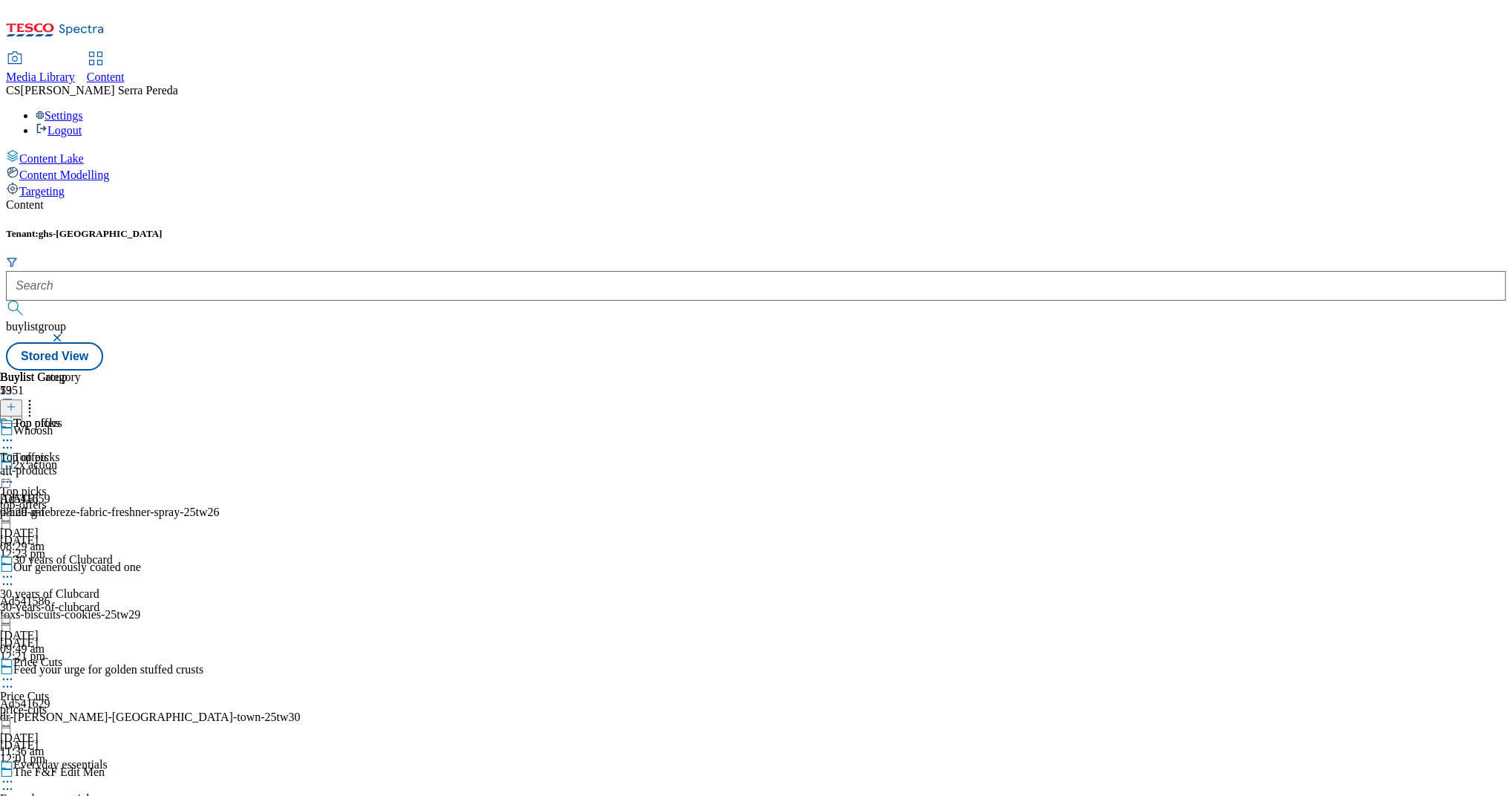
click at [81, 464] on div "all-products" at bounding box center [40, 470] width 81 height 13
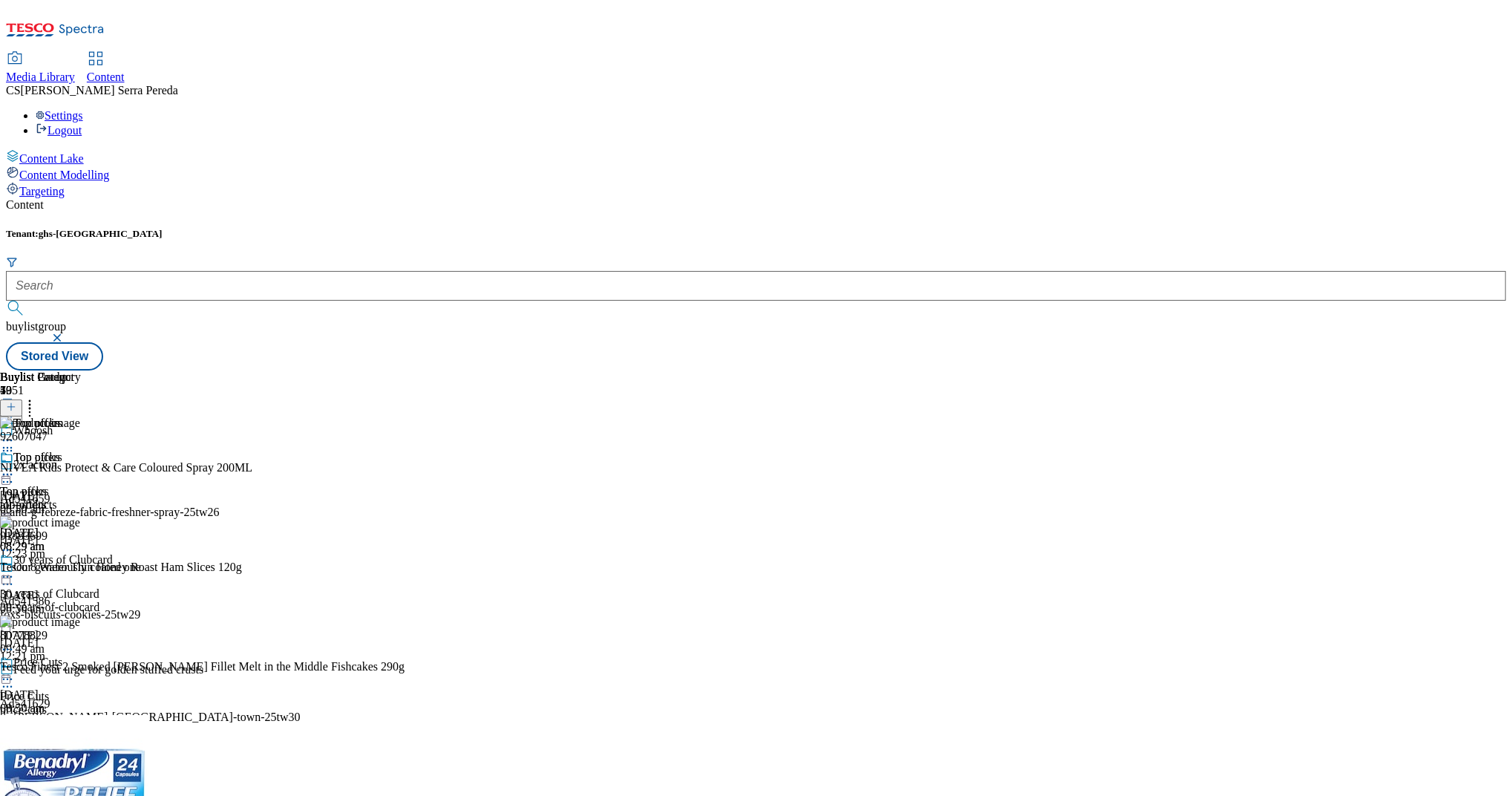
click at [5, 474] on circle at bounding box center [4, 474] width 2 height 2
click at [93, 637] on span "Un-publish" at bounding box center [70, 643] width 48 height 11
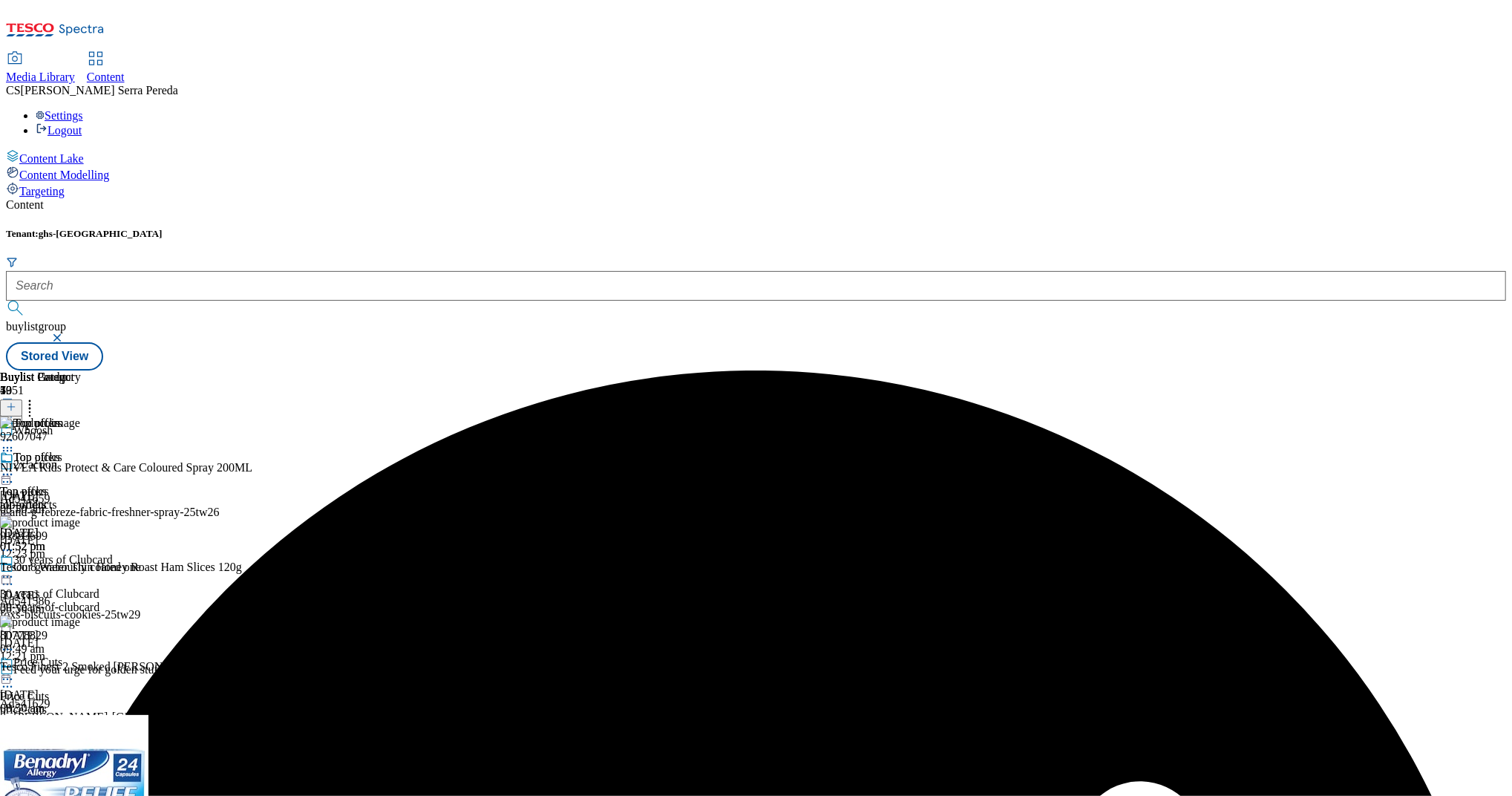
click at [15, 467] on icon at bounding box center [7, 474] width 15 height 15
click at [129, 582] on li "Un-preview" at bounding box center [79, 591] width 99 height 17
click at [9, 474] on circle at bounding box center [8, 474] width 2 height 2
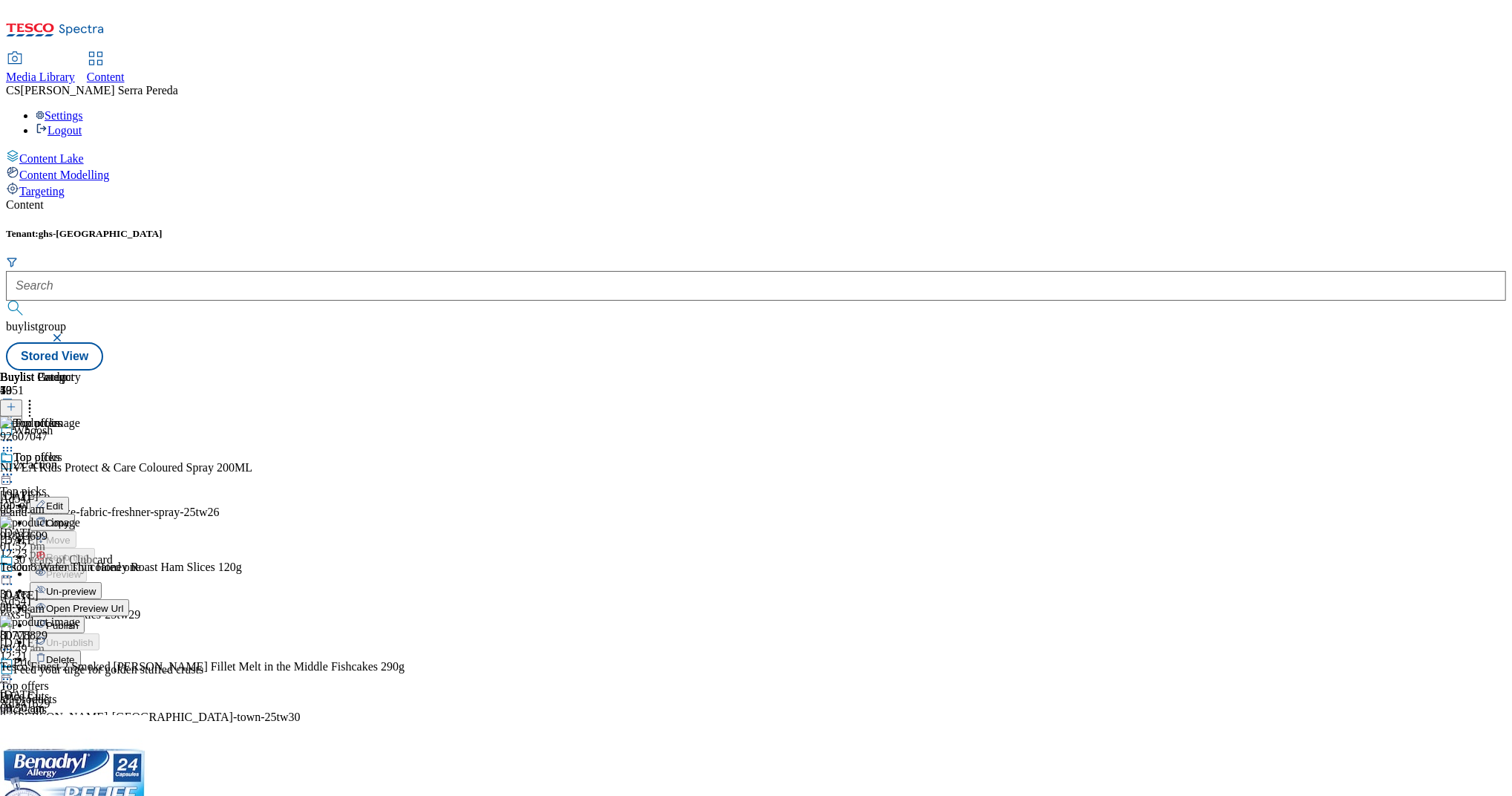
click at [95, 585] on span "Un-preview" at bounding box center [71, 591] width 50 height 11
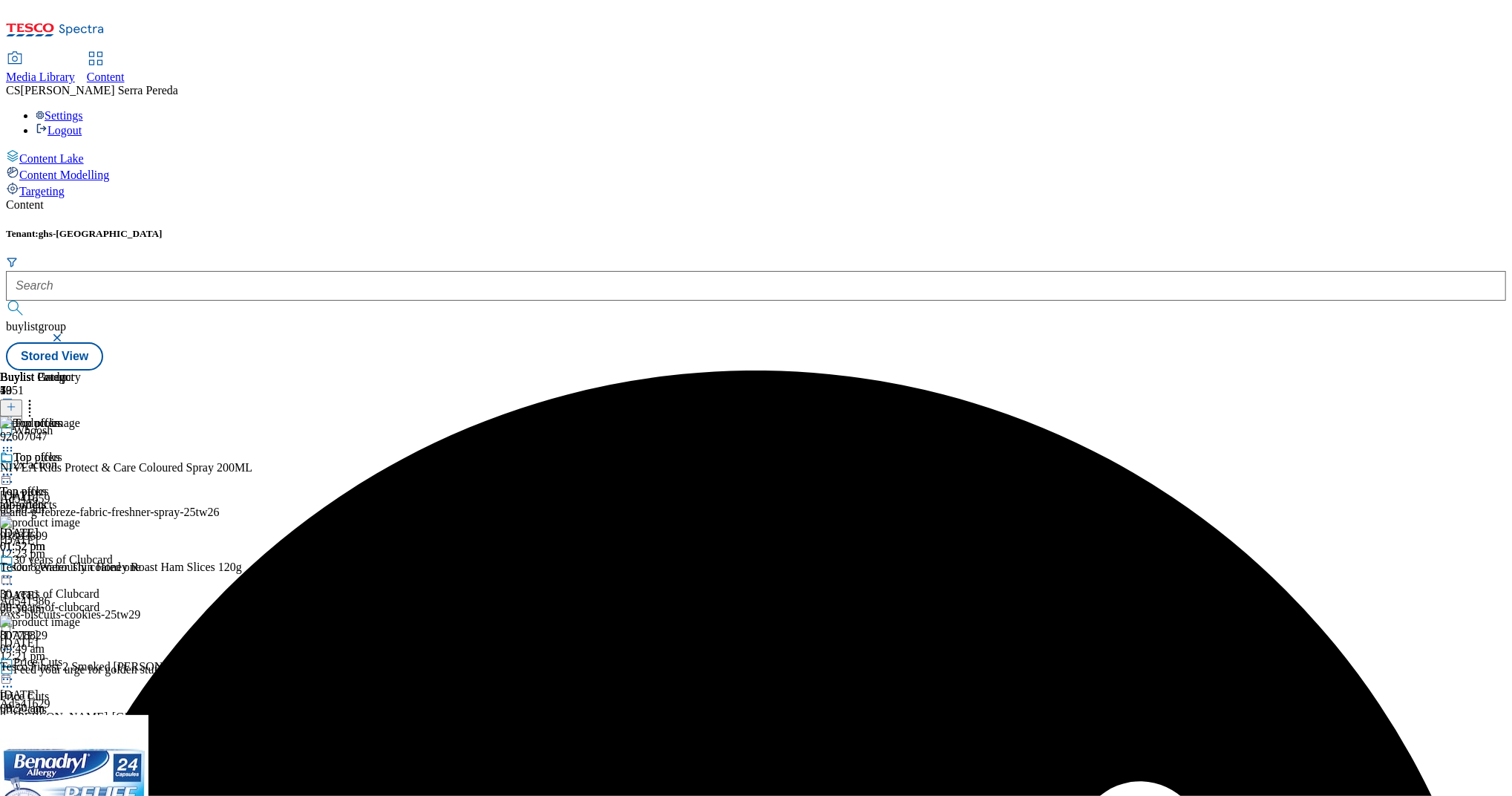
click at [37, 397] on icon at bounding box center [29, 404] width 15 height 15
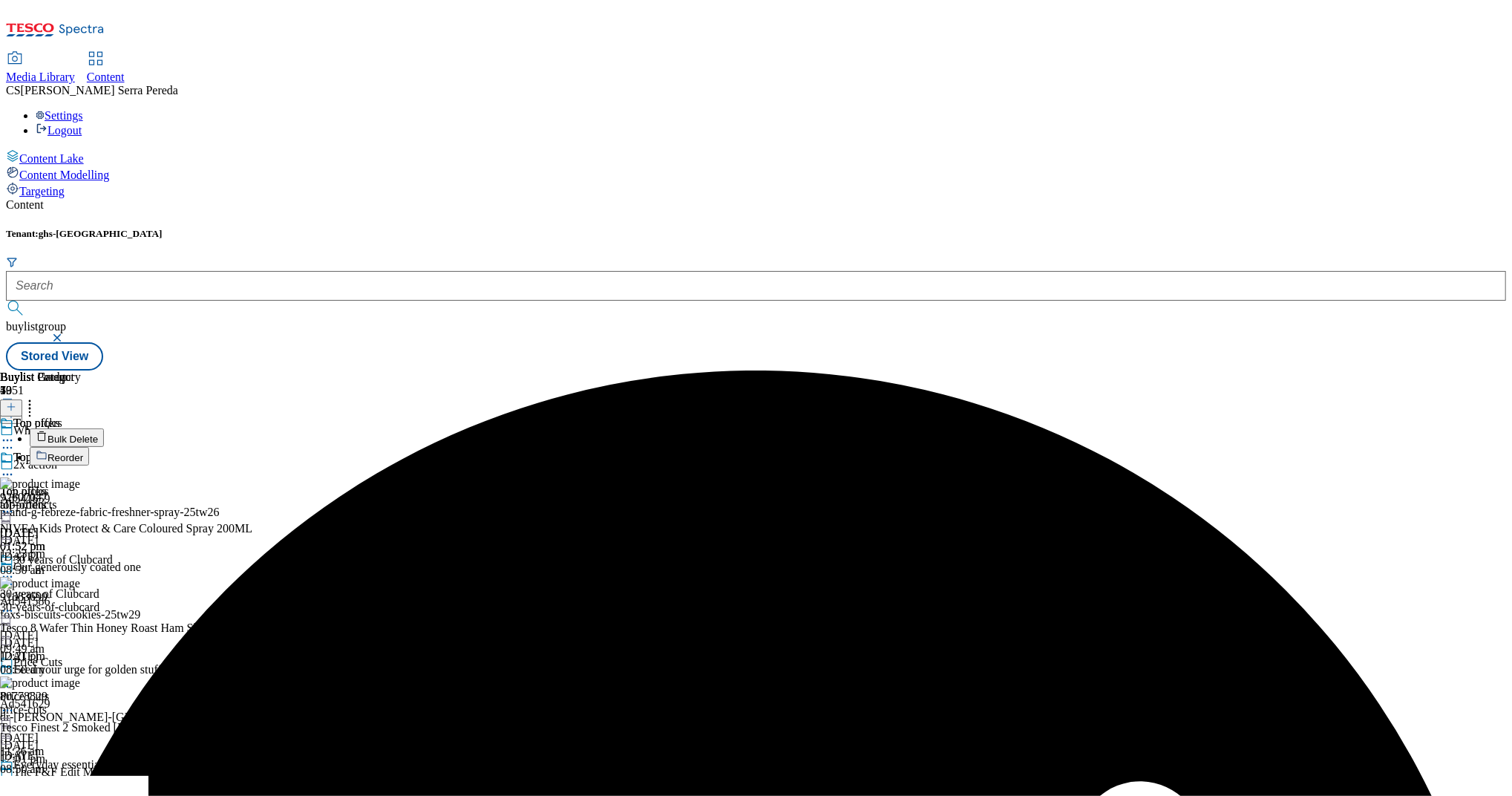
click at [405, 428] on li "Bulk Delete" at bounding box center [217, 438] width 375 height 19
click at [98, 434] on span "Bulk Delete" at bounding box center [73, 439] width 50 height 11
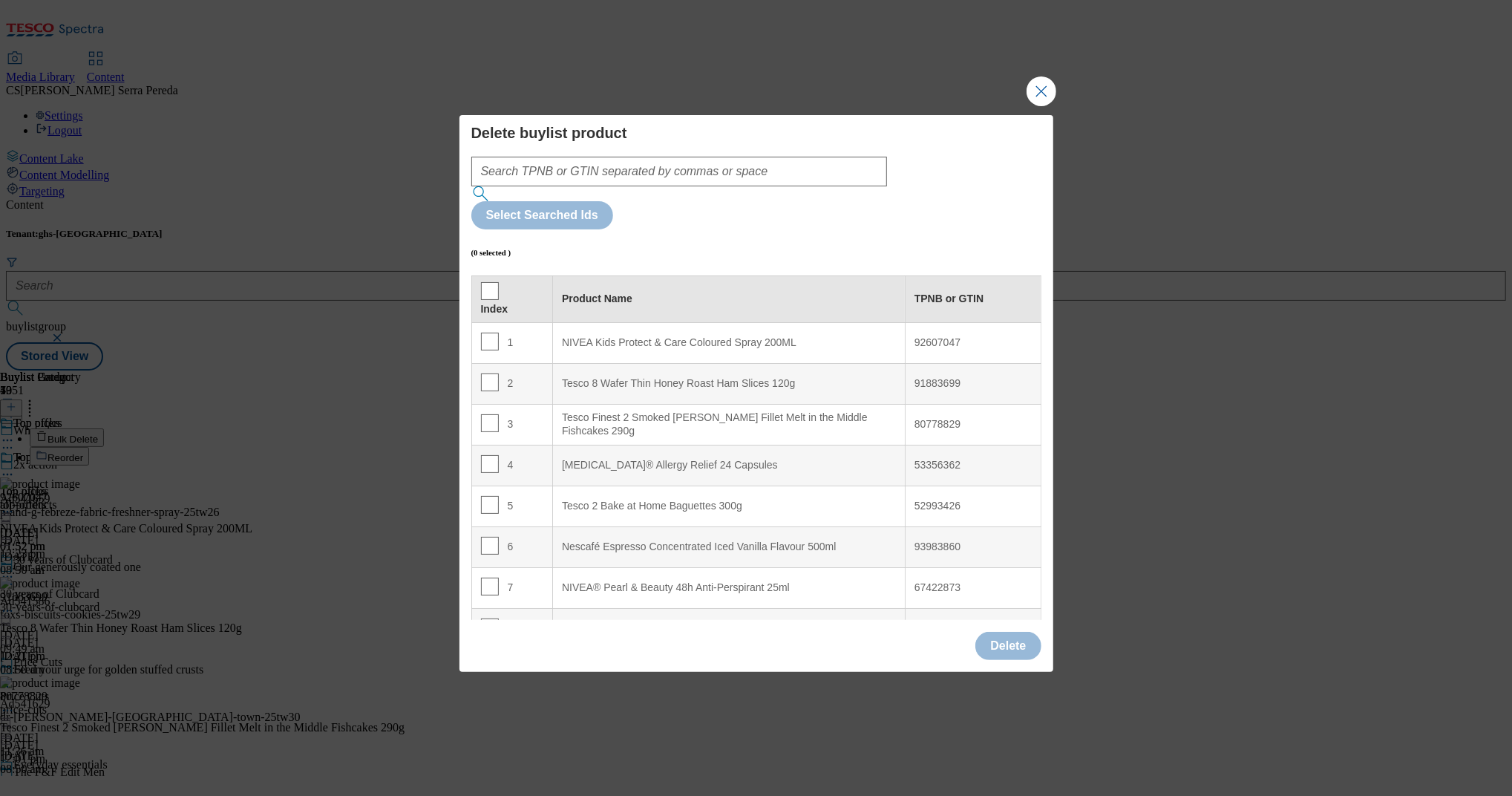
scroll to position [951, 0]
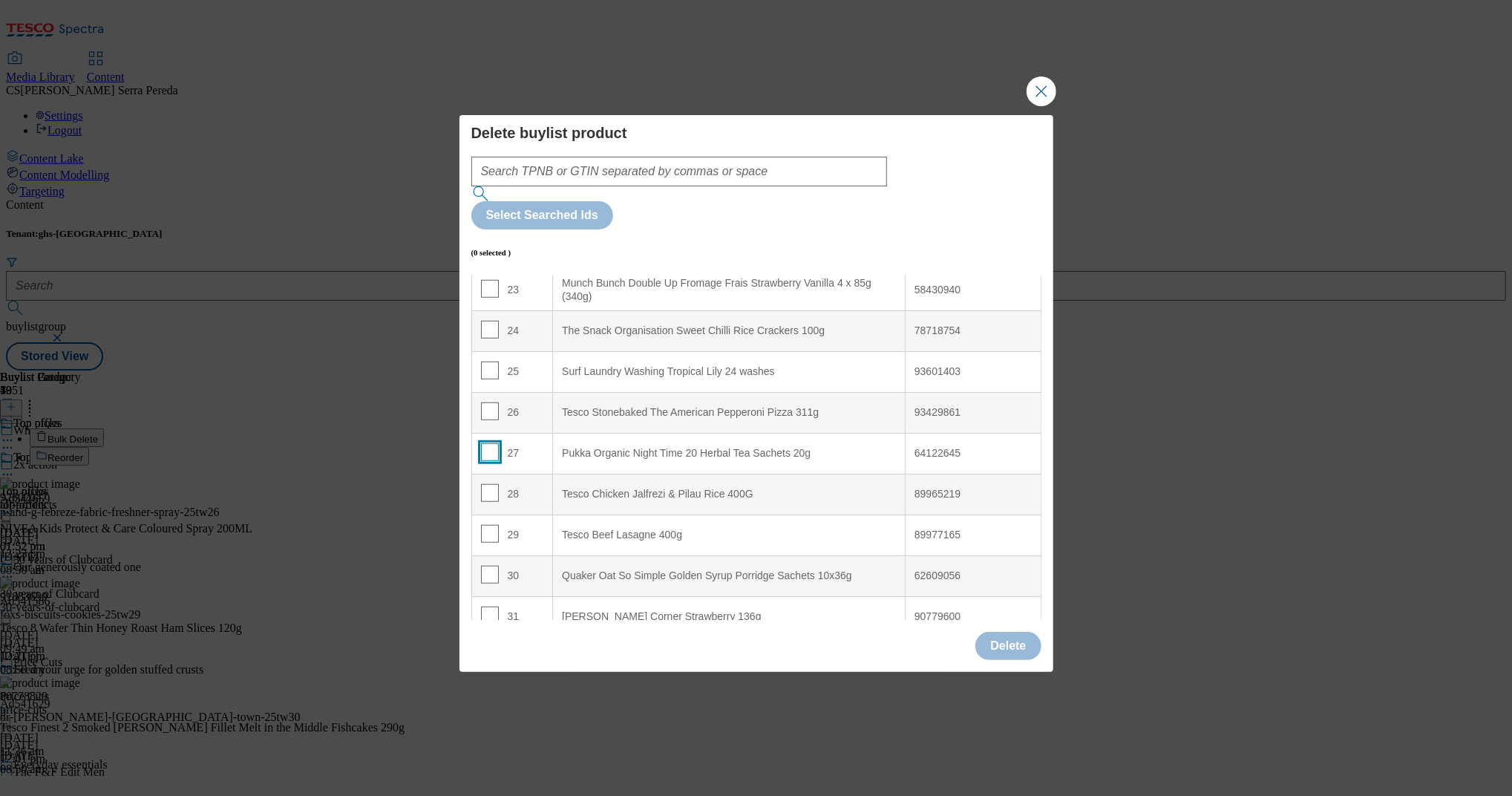
click at [488, 443] on input "Modal" at bounding box center [490, 452] width 18 height 18
checkbox input "true"
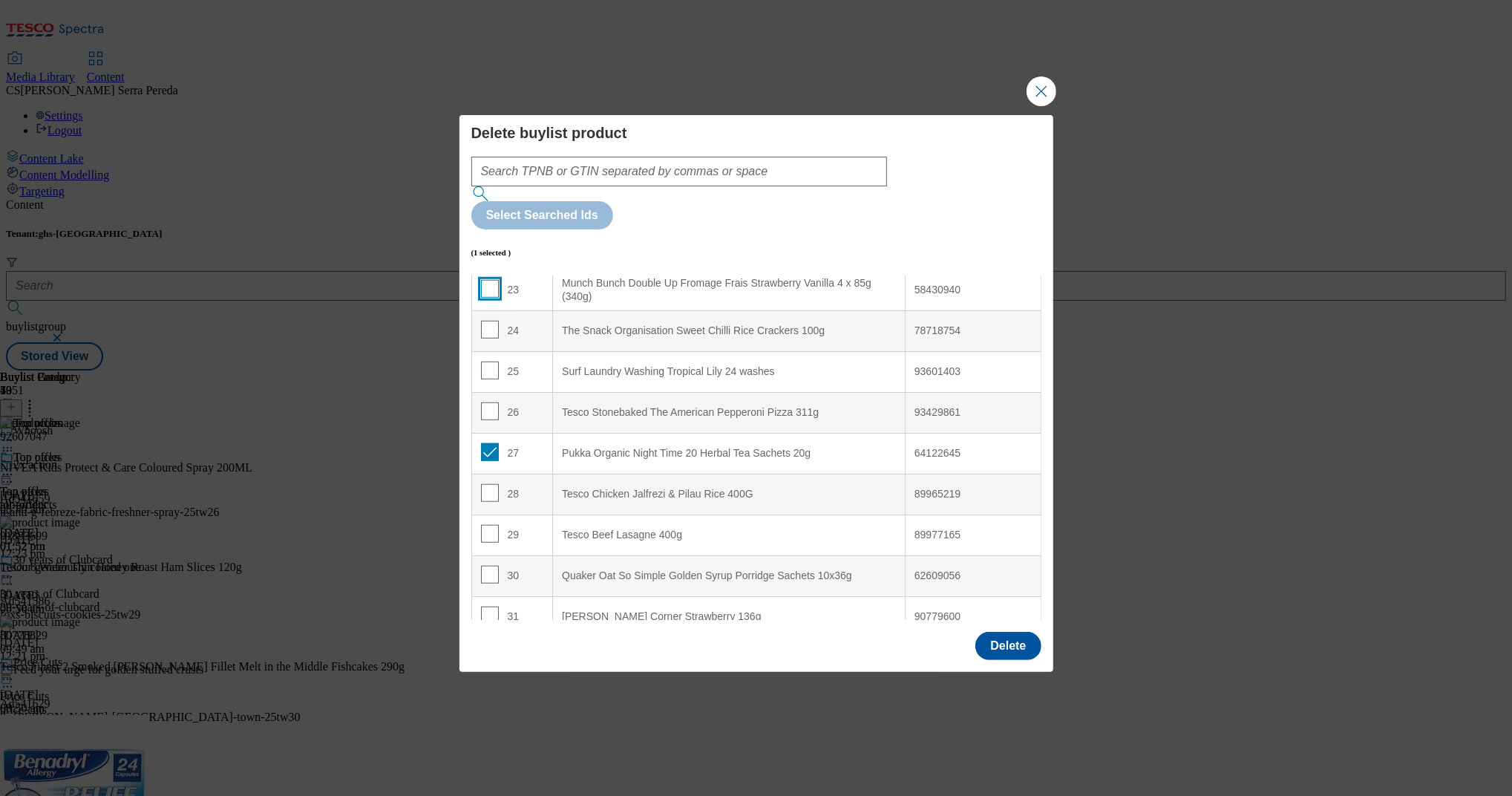
click at [485, 280] on input "Modal" at bounding box center [490, 289] width 18 height 18
checkbox input "true"
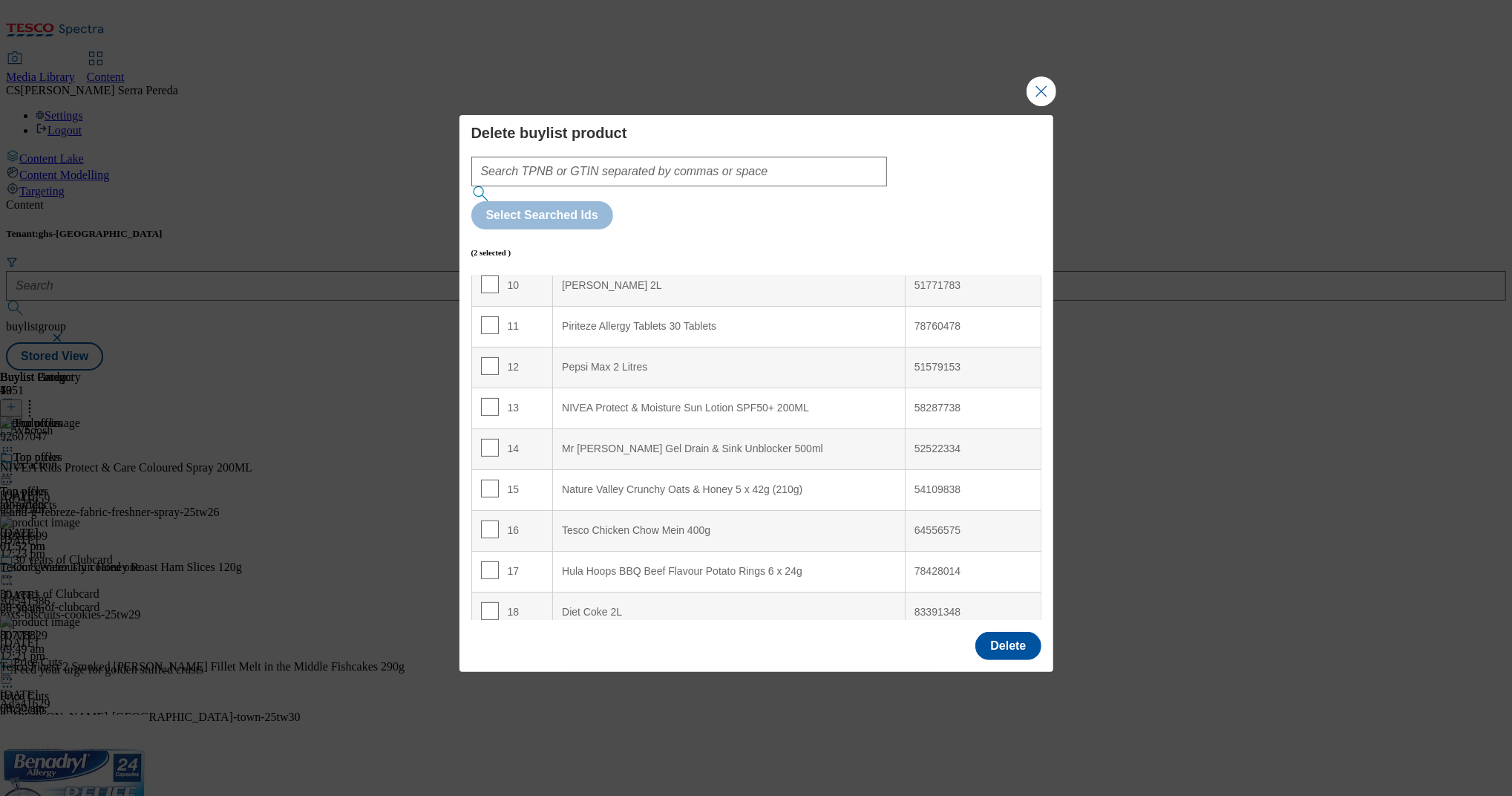
scroll to position [423, 0]
click at [488, 441] on input "Modal" at bounding box center [490, 449] width 18 height 18
checkbox input "true"
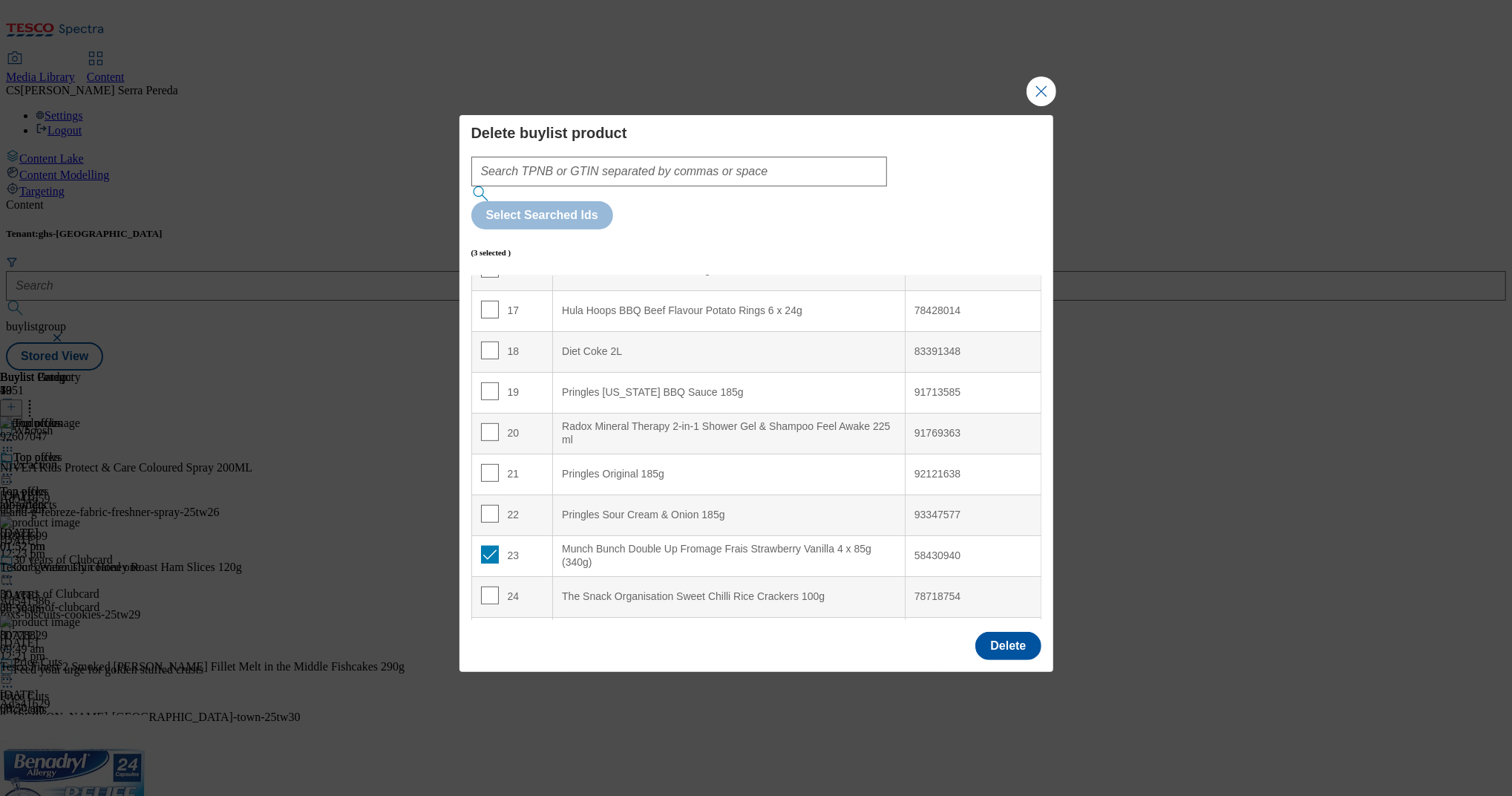
scroll to position [696, 0]
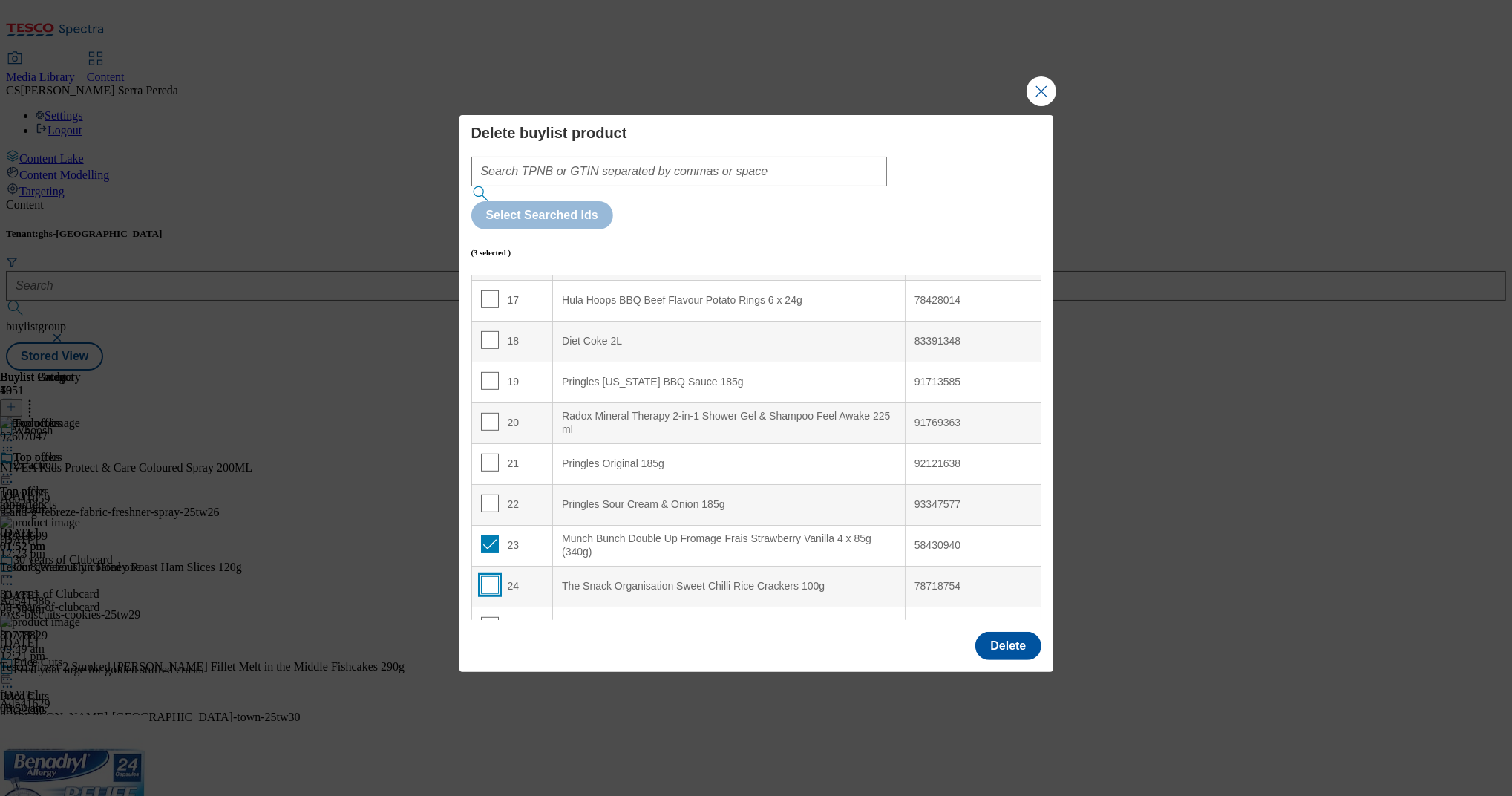
click at [485, 576] on input "Modal" at bounding box center [490, 585] width 18 height 18
checkbox input "true"
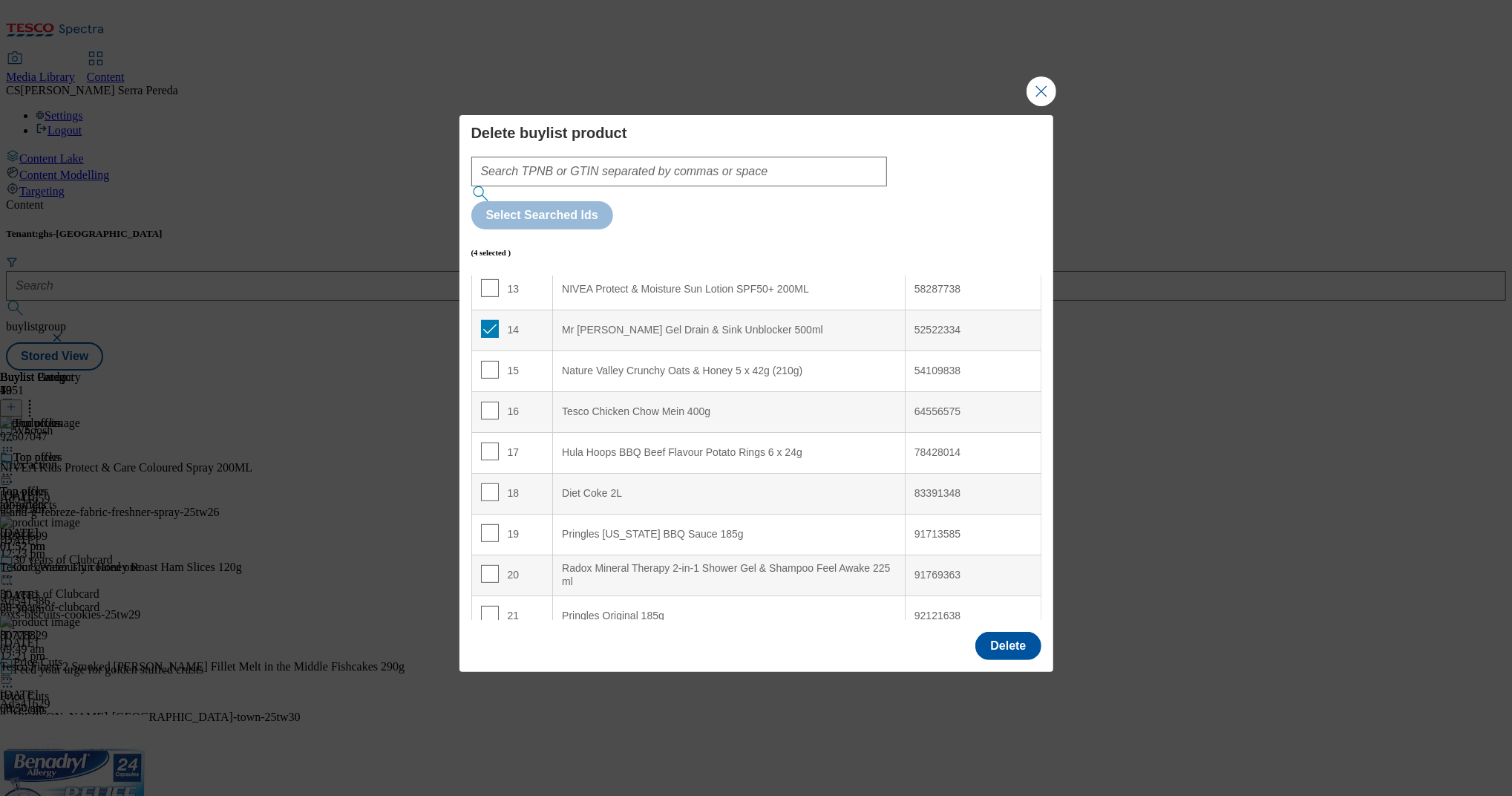
scroll to position [547, 0]
click at [493, 439] on input "Modal" at bounding box center [490, 448] width 18 height 18
checkbox input "true"
click at [481, 357] on input "Modal" at bounding box center [490, 366] width 18 height 18
checkbox input "true"
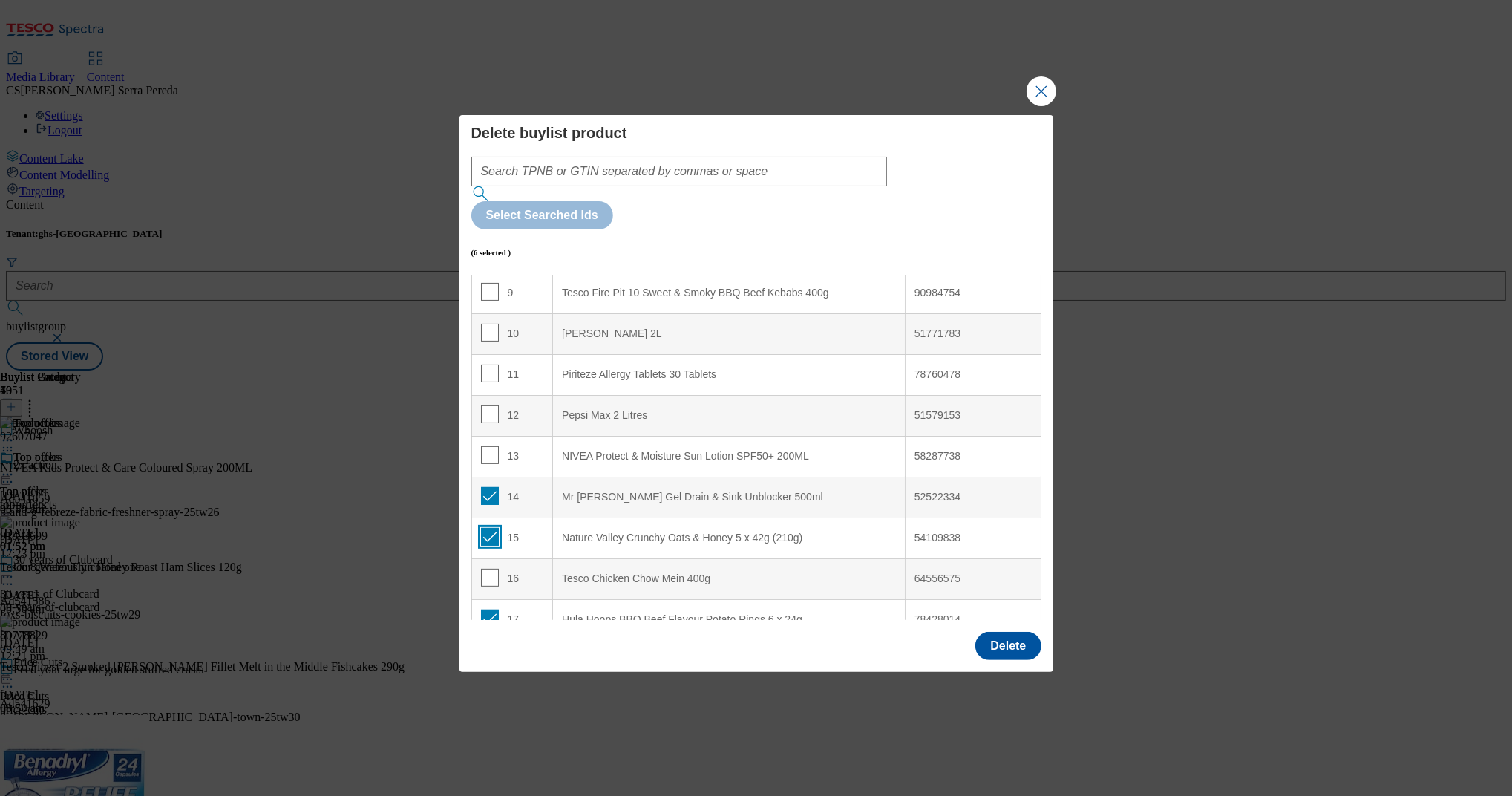
scroll to position [333, 0]
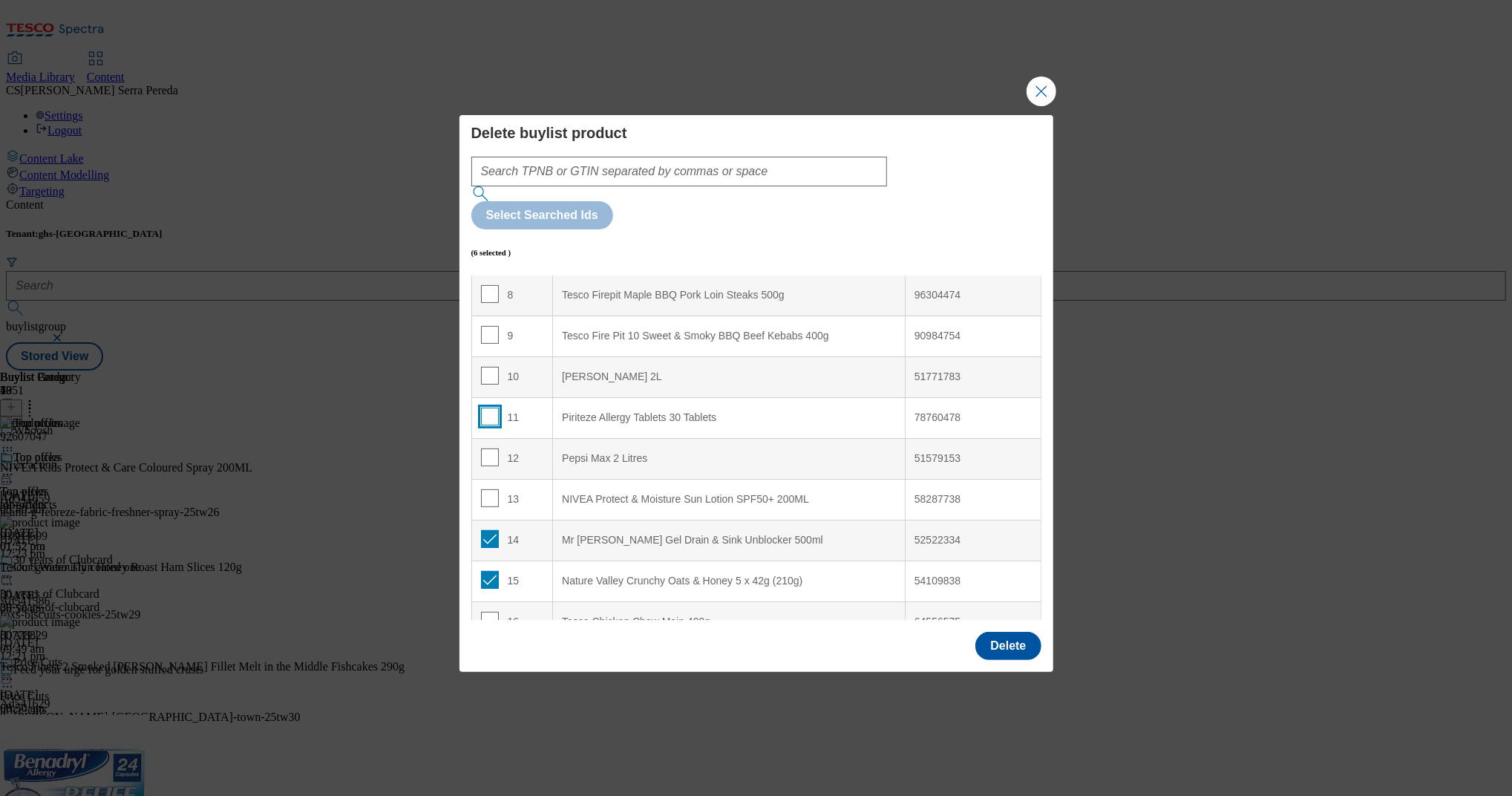
click at [484, 408] on input "Modal" at bounding box center [490, 416] width 18 height 18
checkbox input "true"
click at [995, 632] on button "Delete" at bounding box center [1007, 646] width 65 height 28
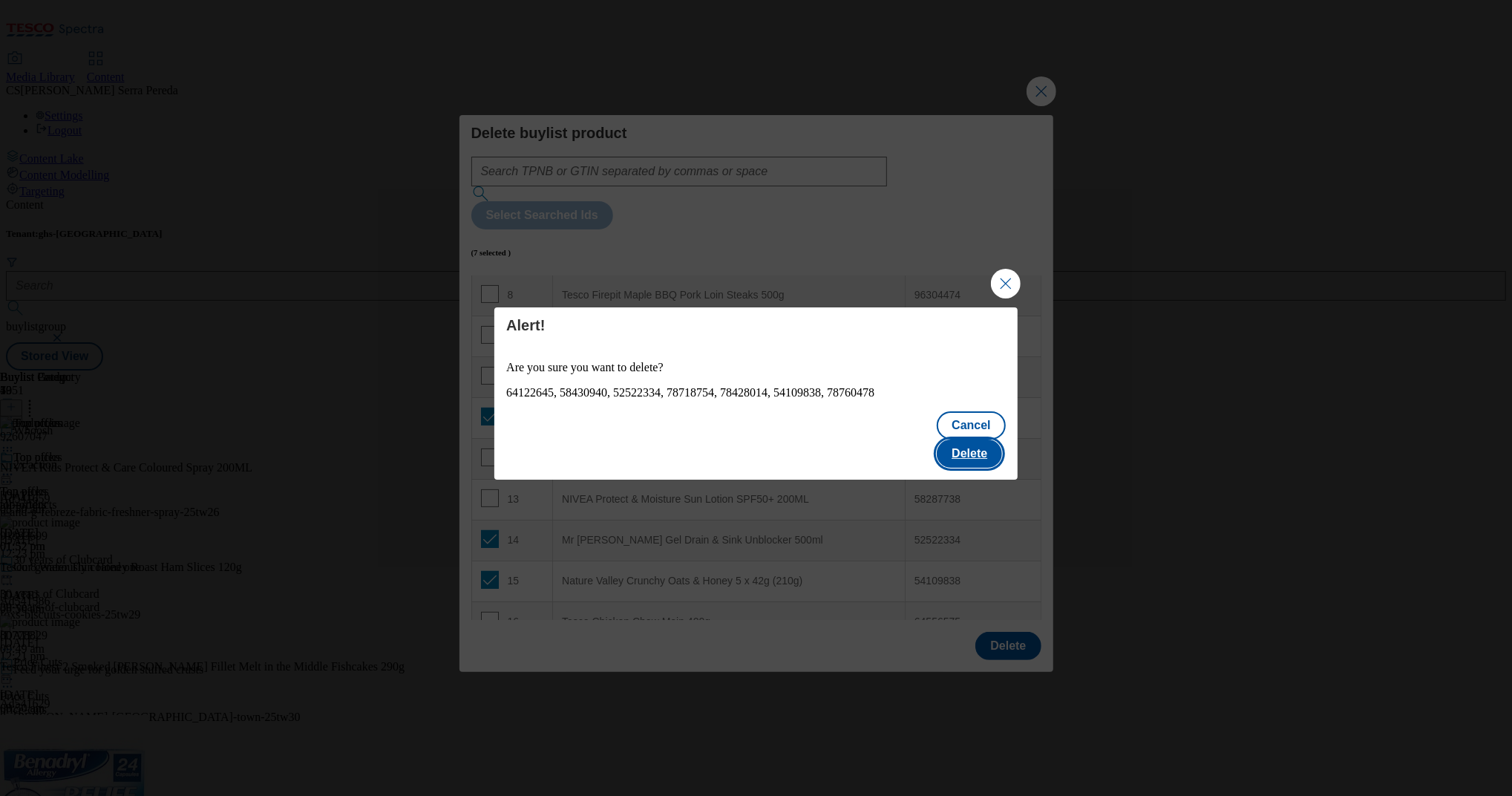
click at [988, 448] on button "Delete" at bounding box center [969, 453] width 65 height 28
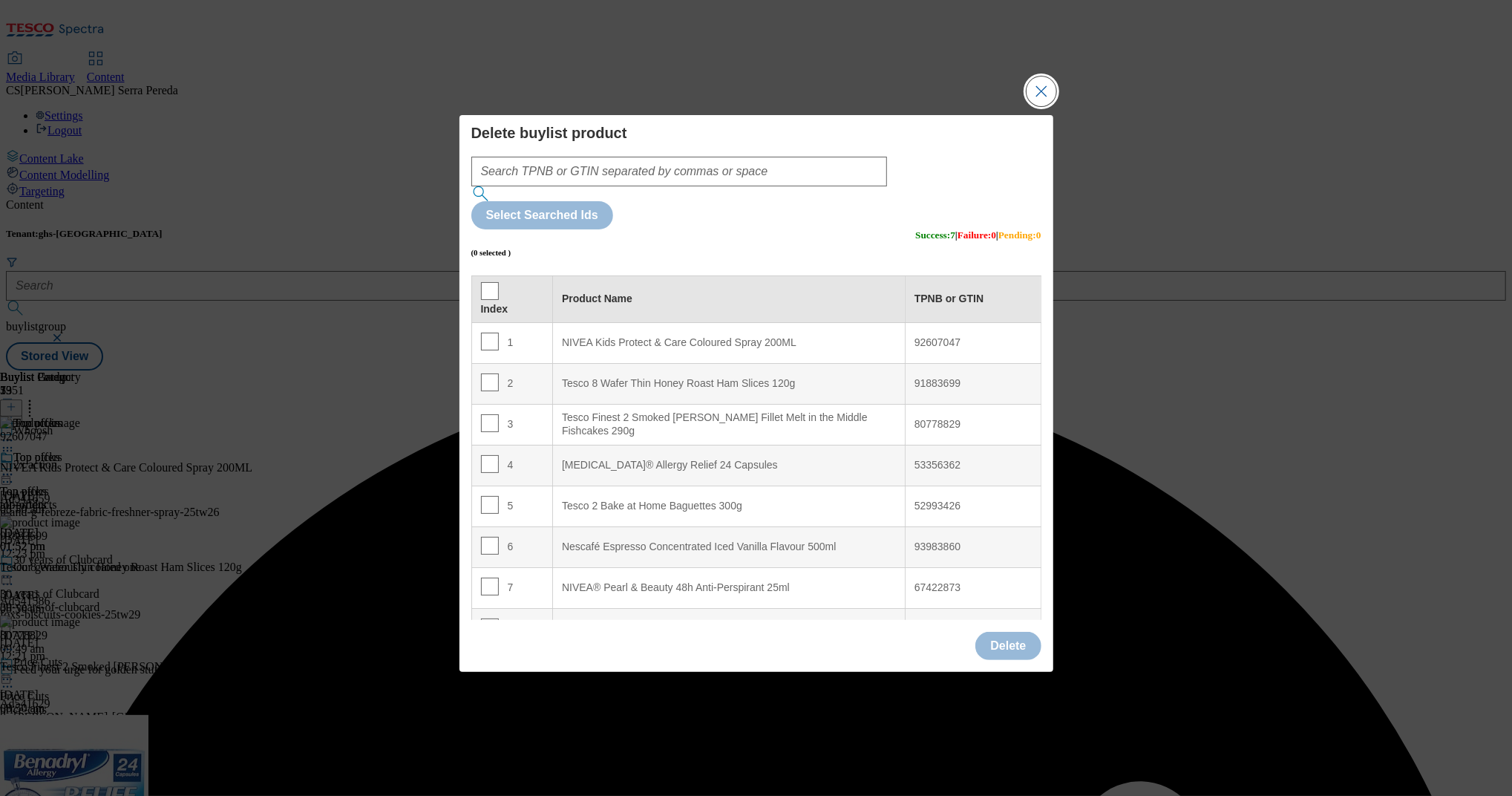
click at [1039, 106] on button "Close Modal" at bounding box center [1042, 92] width 30 height 30
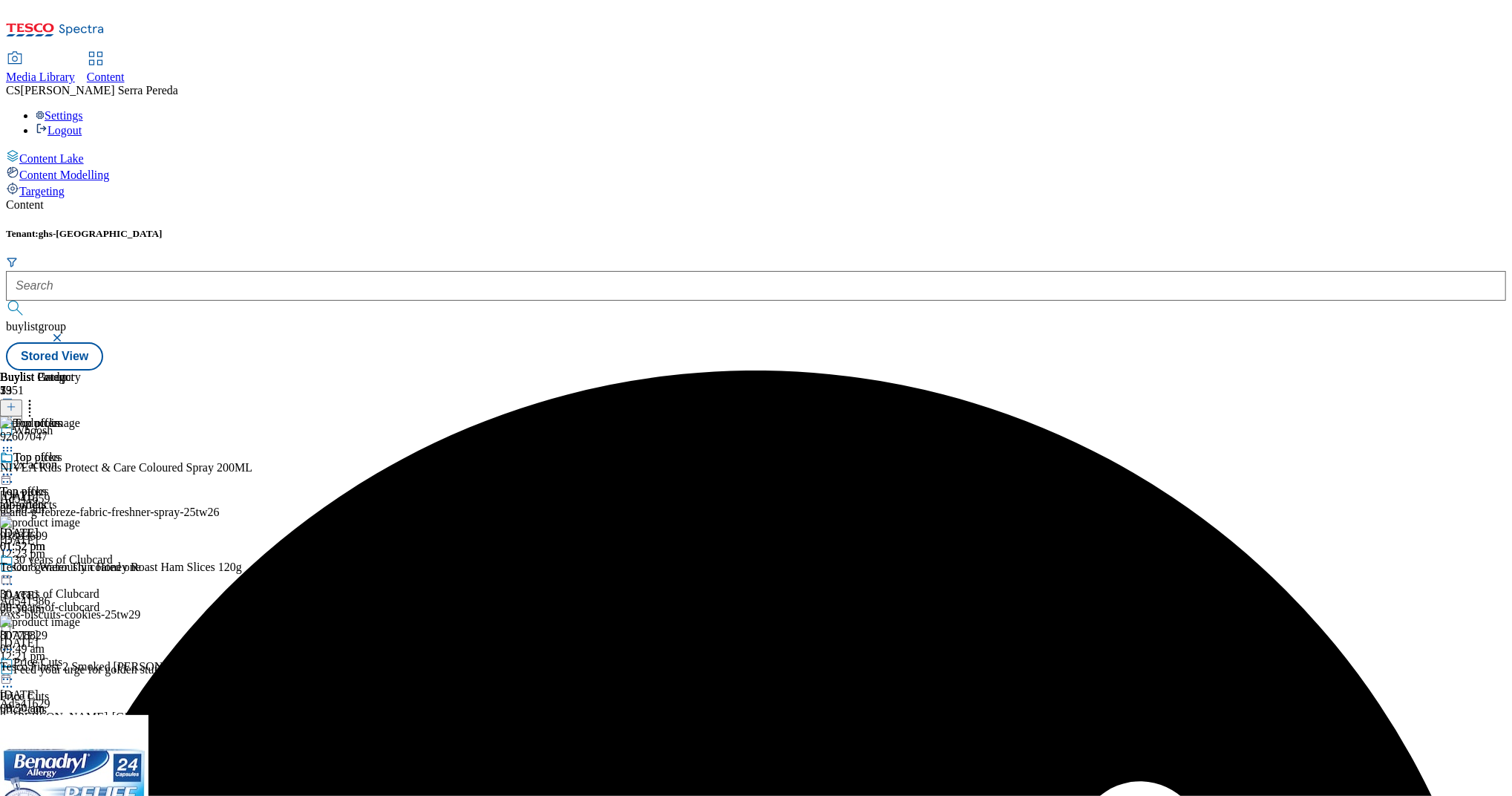
click at [81, 451] on div "Top offers" at bounding box center [40, 468] width 81 height 34
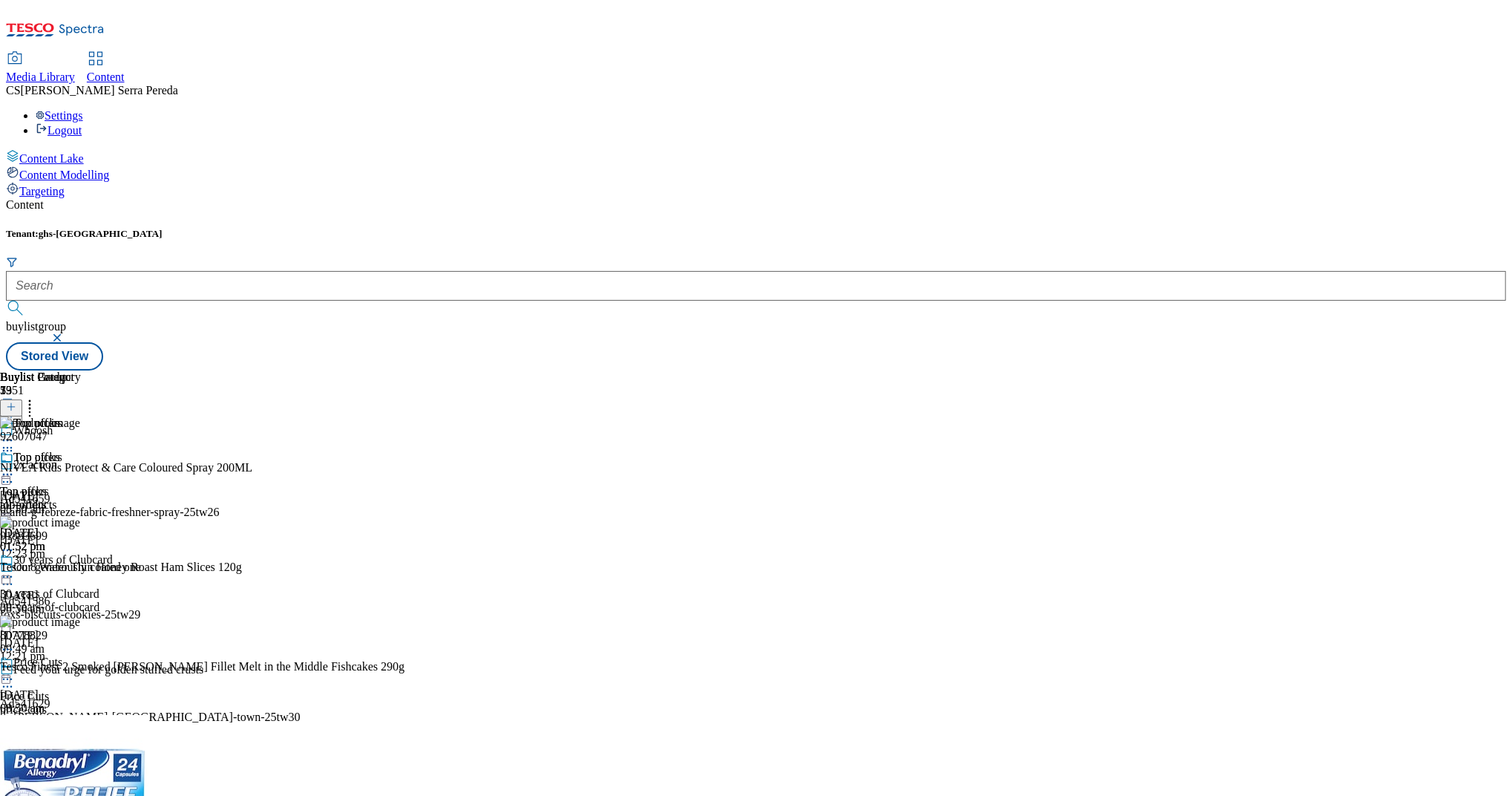
click at [15, 467] on icon at bounding box center [7, 474] width 15 height 15
click at [63, 500] on span "Edit" at bounding box center [55, 506] width 17 height 11
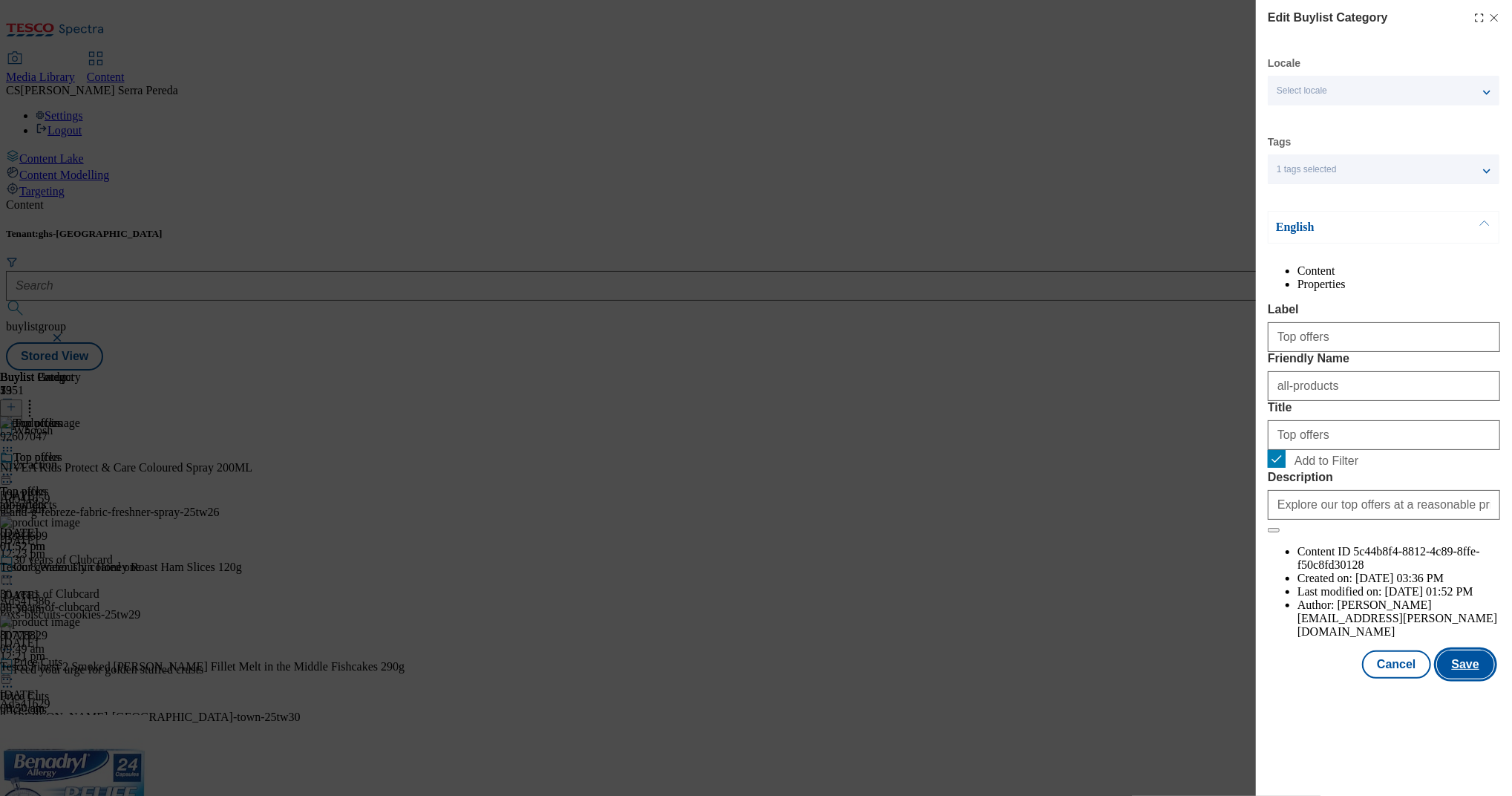
click at [1466, 679] on button "Save" at bounding box center [1465, 665] width 57 height 28
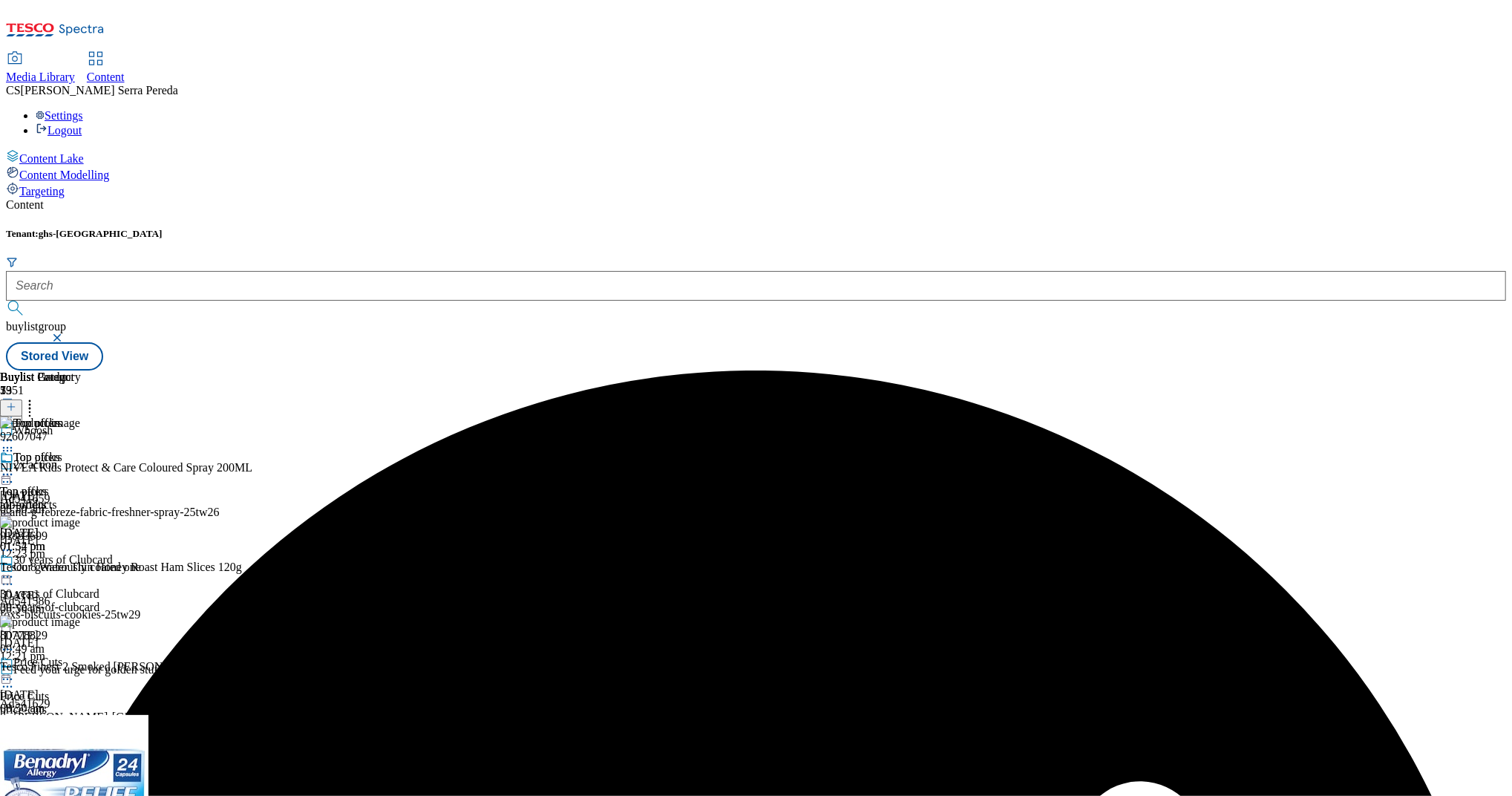
click at [15, 467] on icon at bounding box center [7, 474] width 15 height 15
click at [87, 565] on button "Preview" at bounding box center [58, 574] width 57 height 17
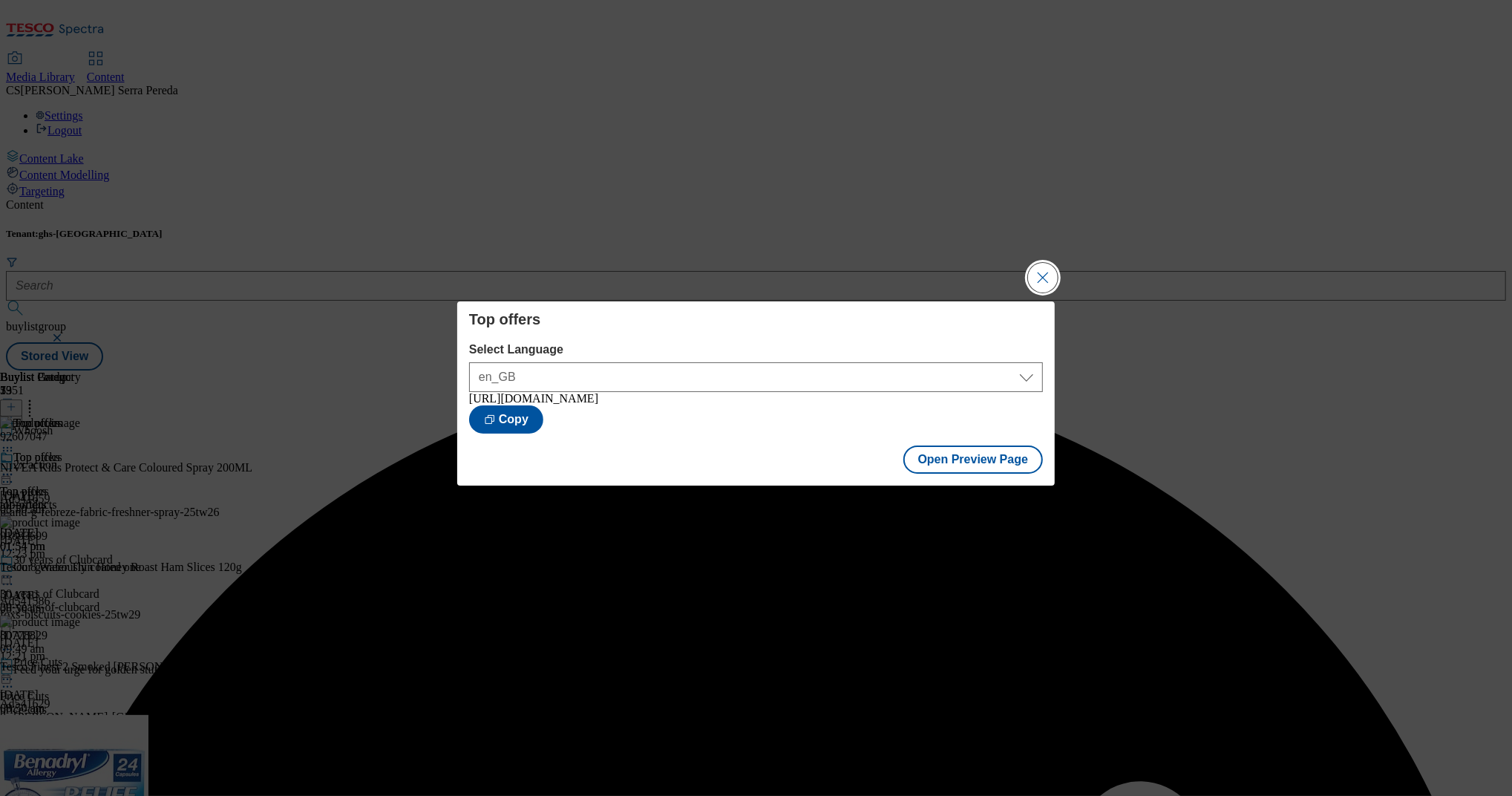
click at [1042, 276] on button "Close Modal" at bounding box center [1043, 278] width 30 height 30
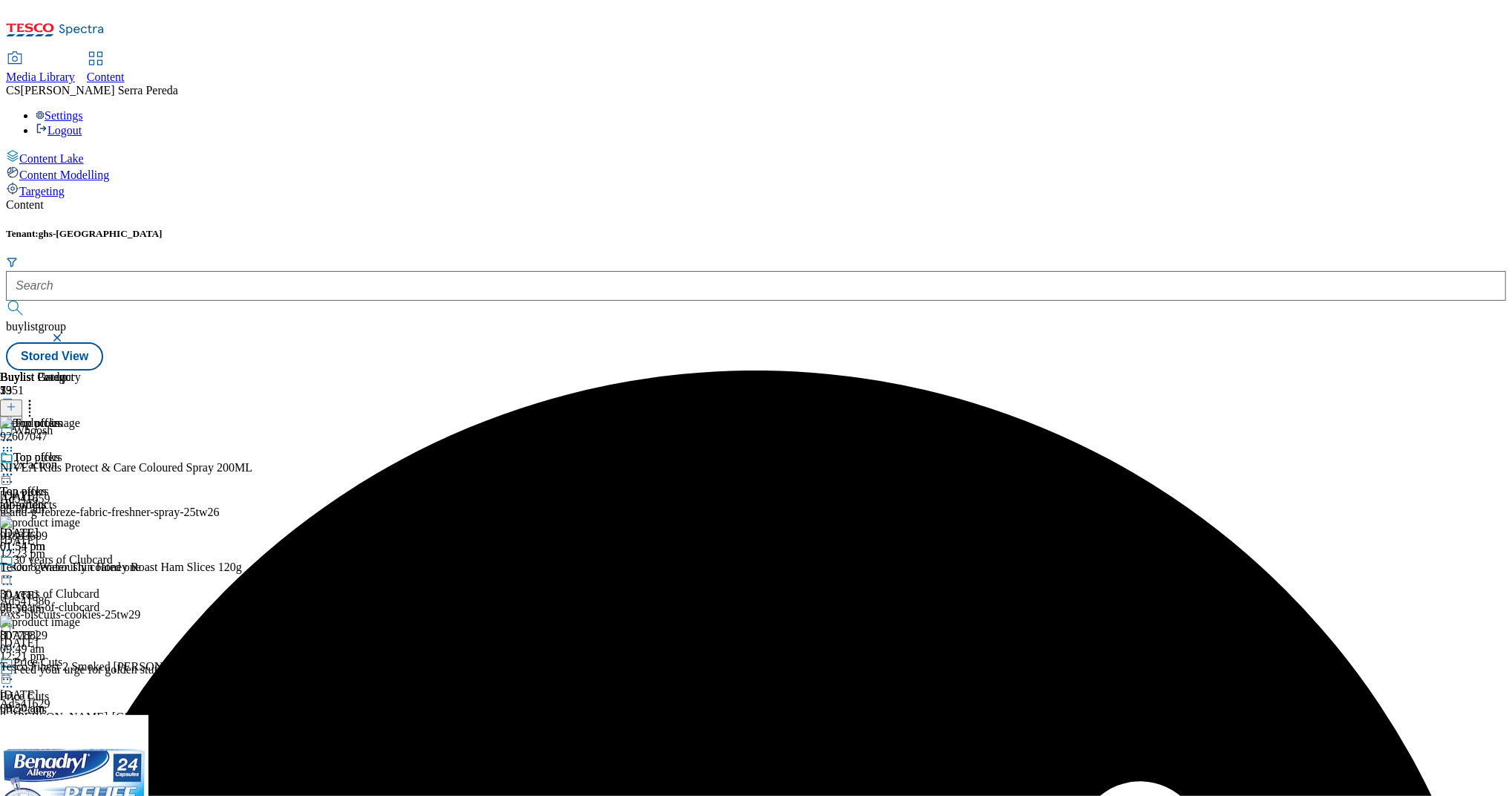
click at [15, 467] on icon at bounding box center [7, 474] width 15 height 15
click at [79, 620] on span "Publish" at bounding box center [63, 625] width 33 height 11
